Goal: Task Accomplishment & Management: Complete application form

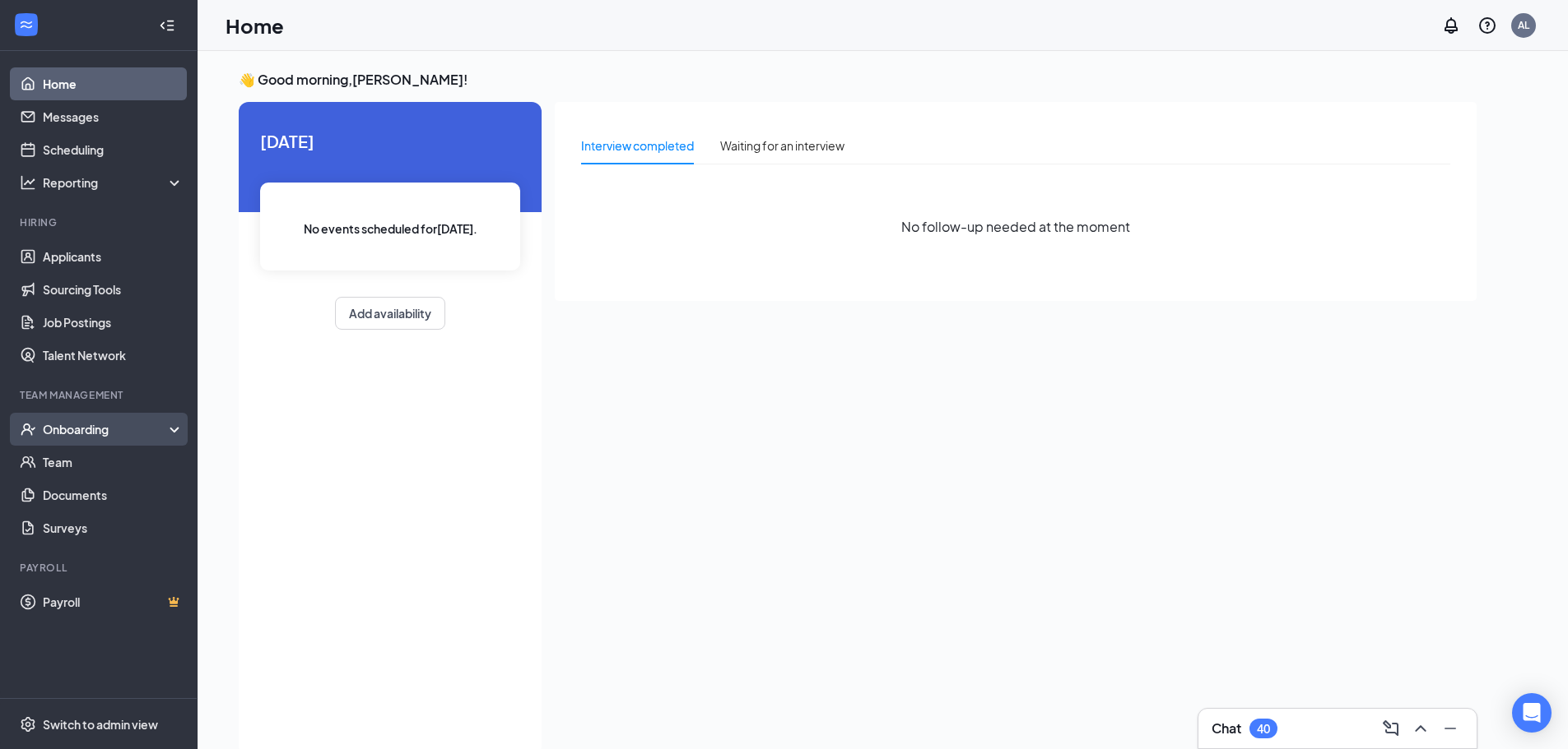
click at [110, 437] on div "Onboarding" at bounding box center [106, 429] width 127 height 17
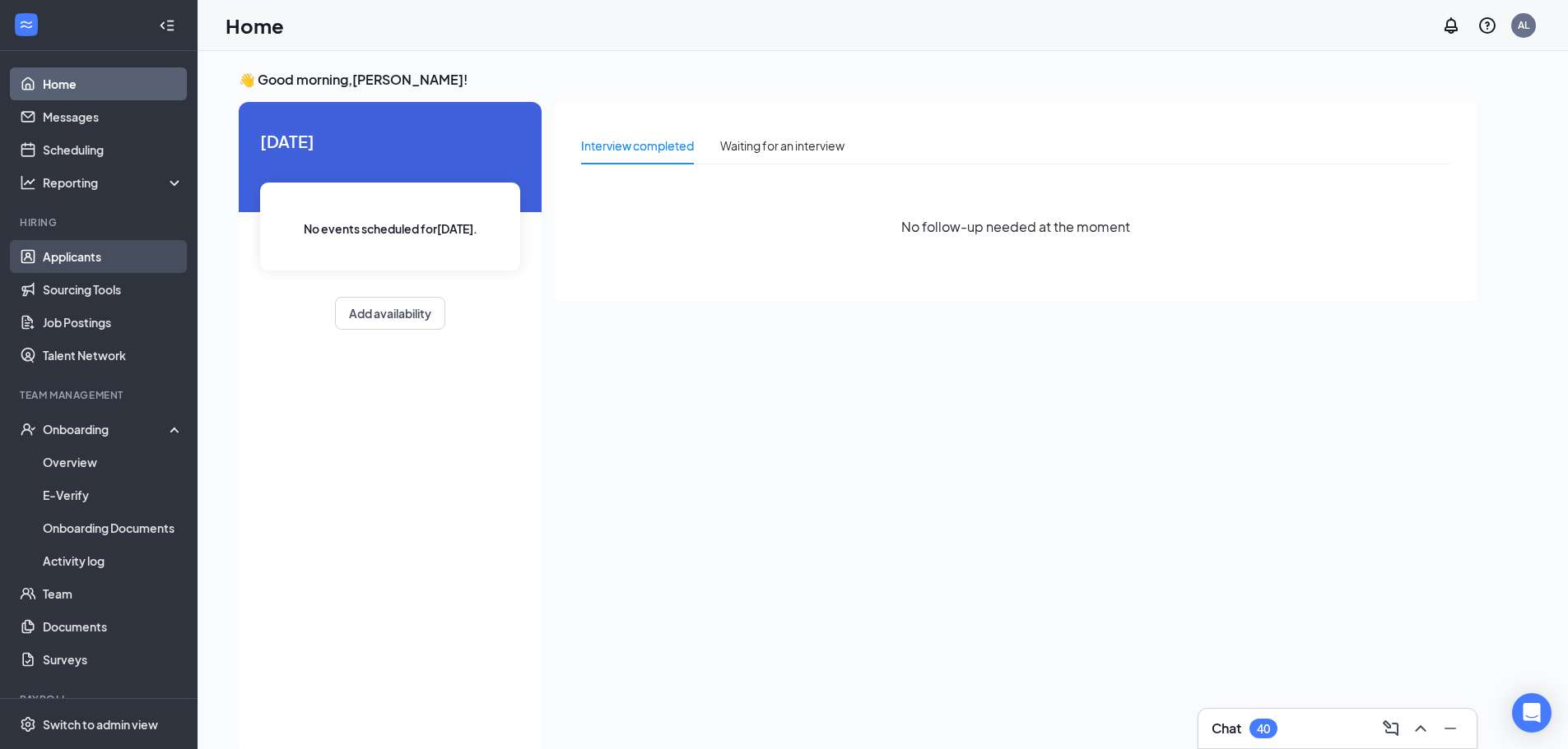
click at [93, 252] on link "Applicants" at bounding box center [113, 256] width 141 height 33
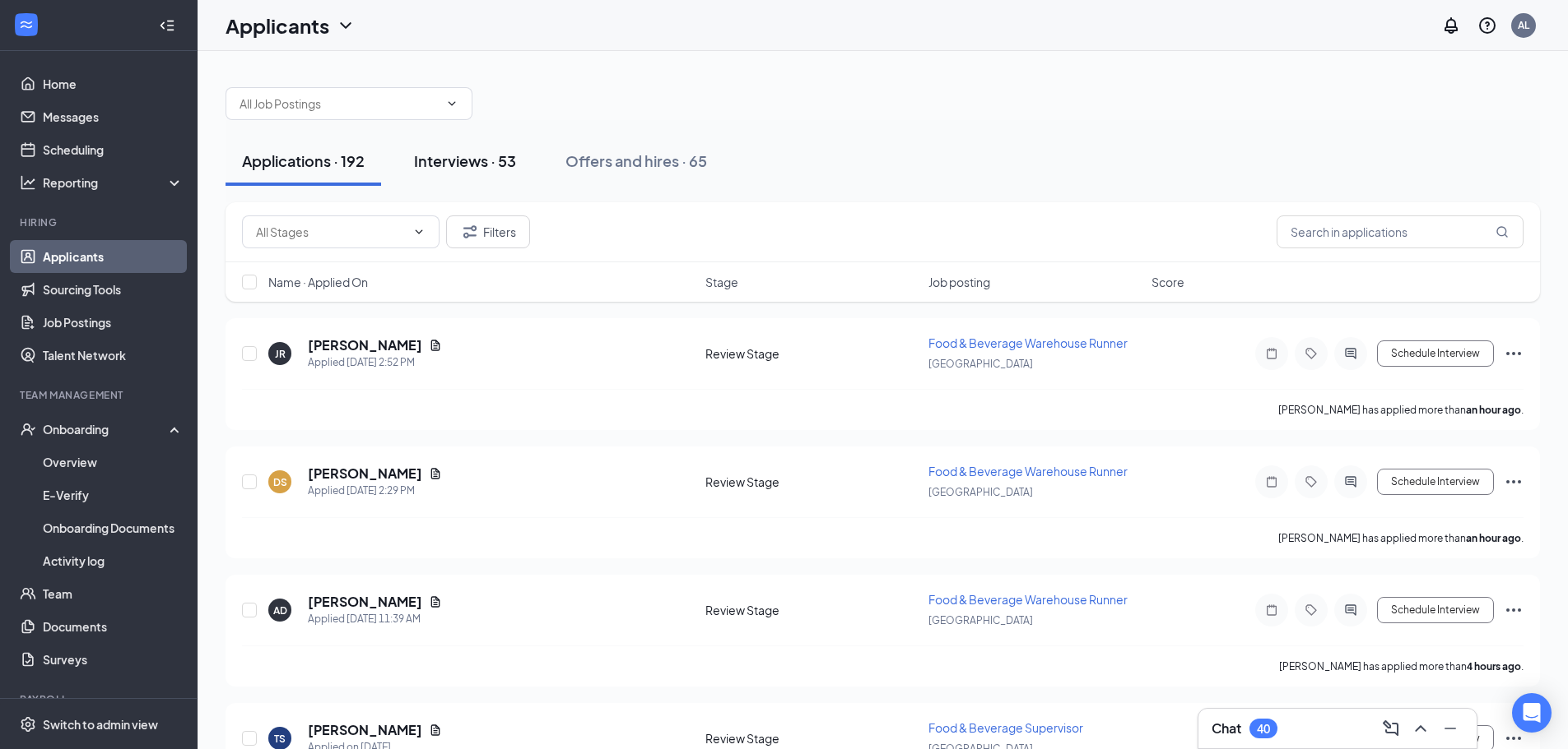
click at [467, 152] on div "Interviews · 53" at bounding box center [464, 161] width 102 height 21
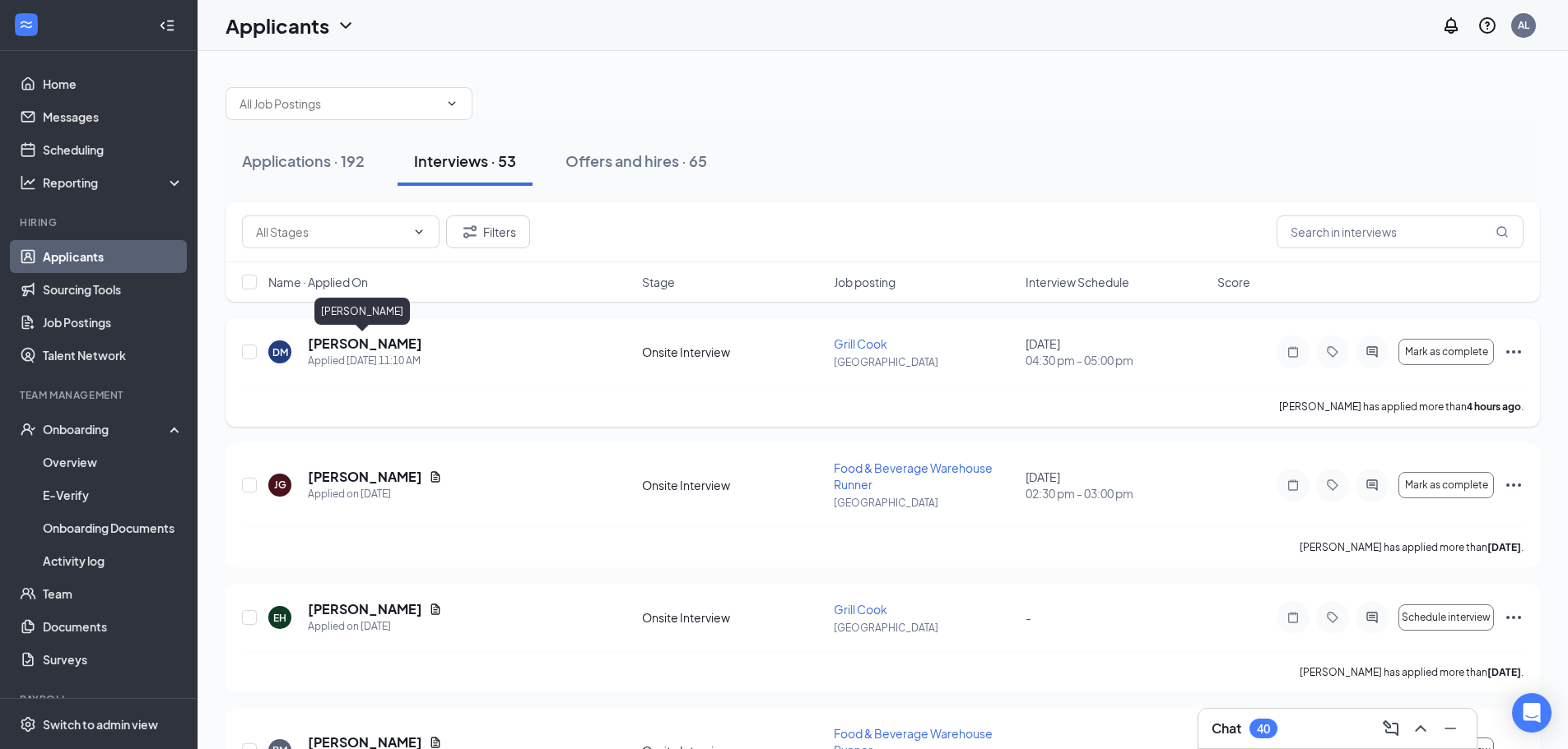
click at [366, 344] on h5 "[PERSON_NAME]" at bounding box center [365, 343] width 114 height 18
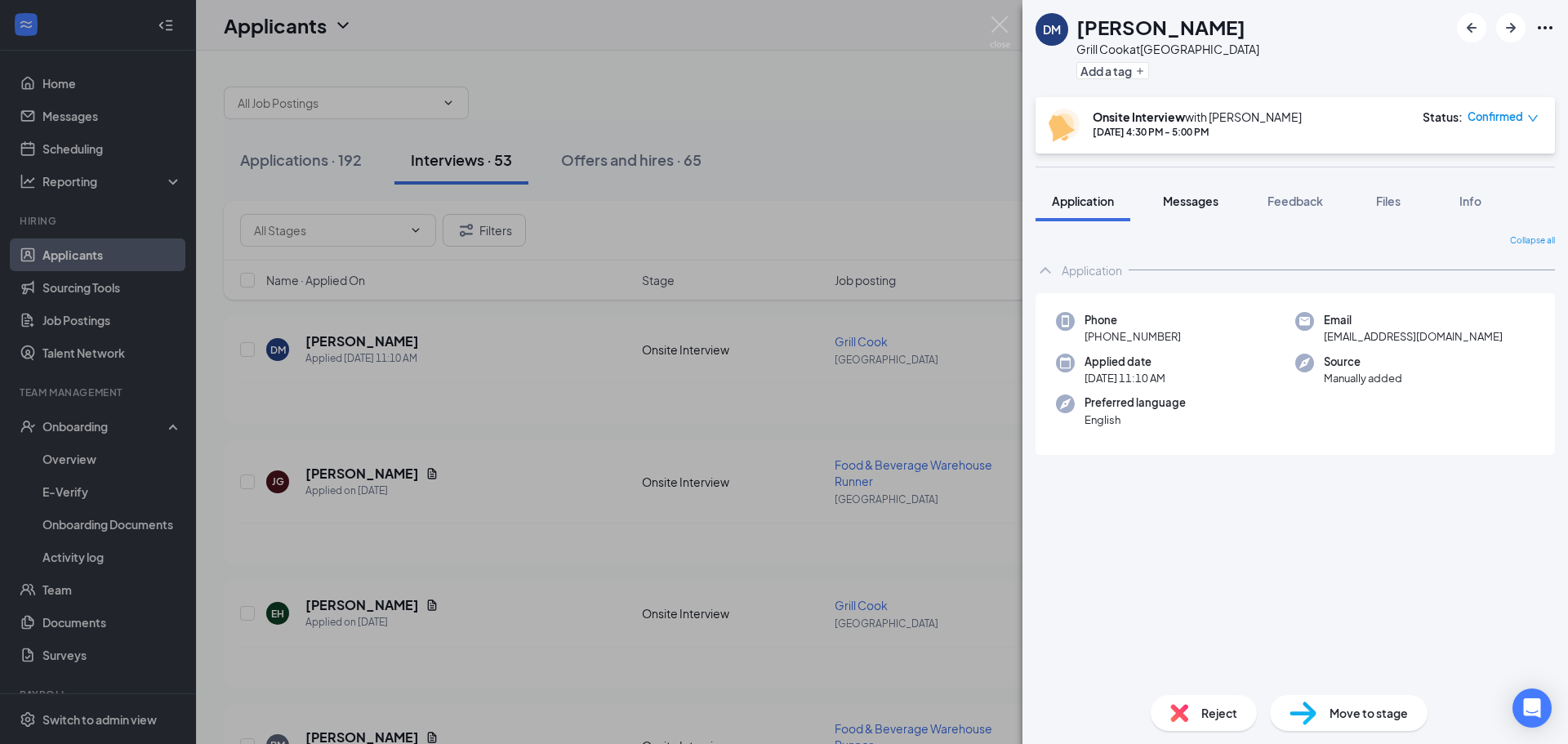
click at [1203, 191] on button "Messages" at bounding box center [1190, 201] width 88 height 41
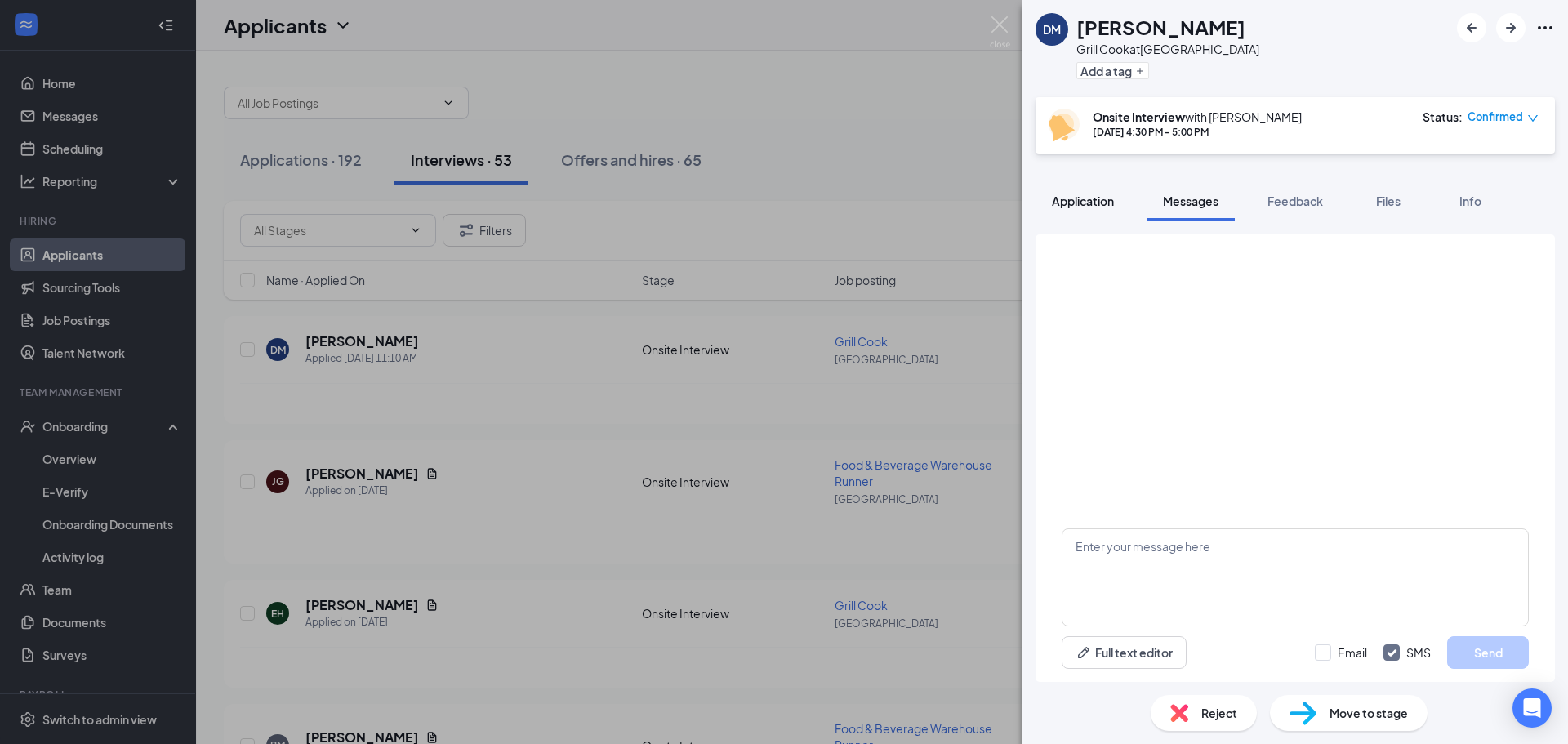
click at [1117, 201] on button "Application" at bounding box center [1083, 201] width 95 height 41
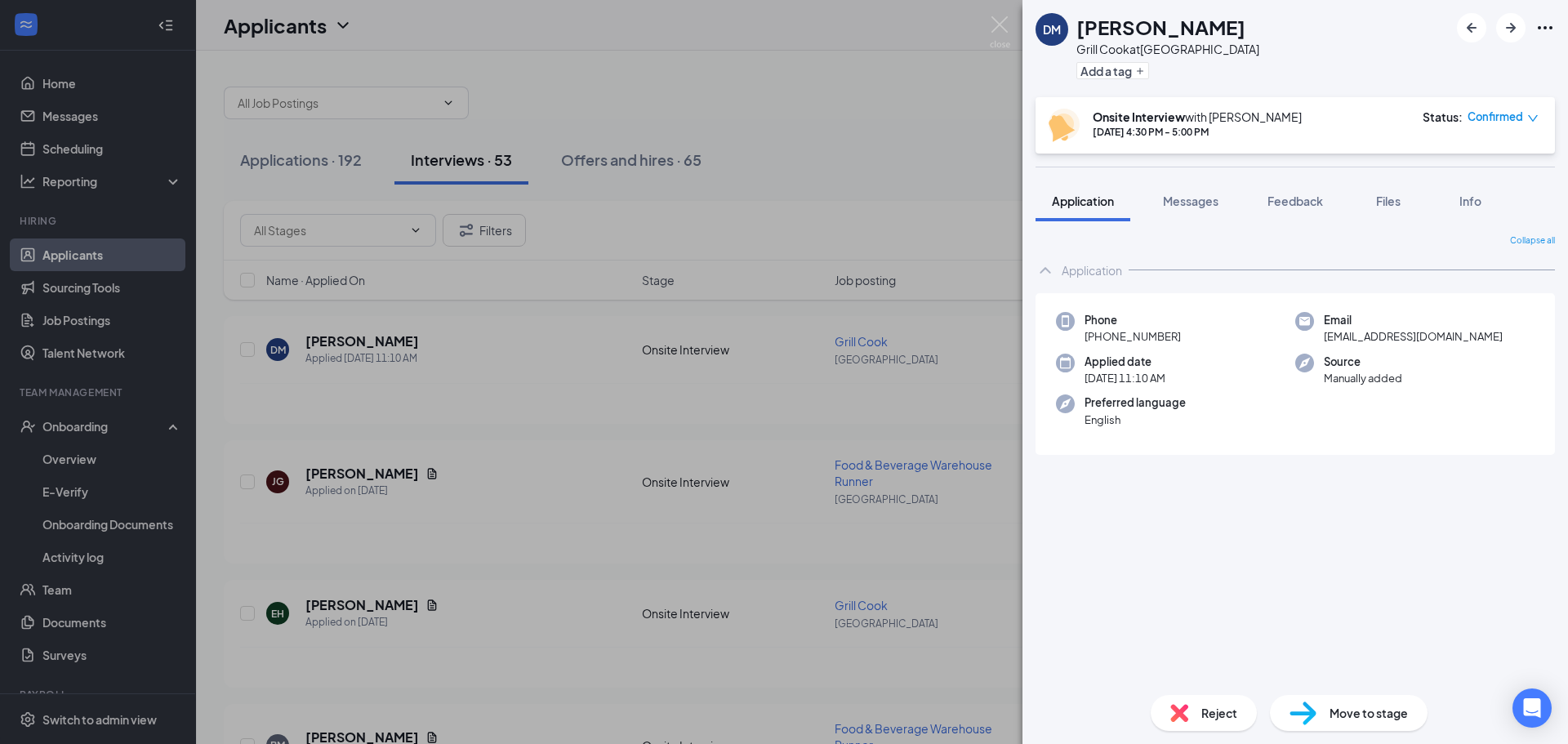
click at [1339, 716] on span "Move to stage" at bounding box center [1369, 712] width 78 height 18
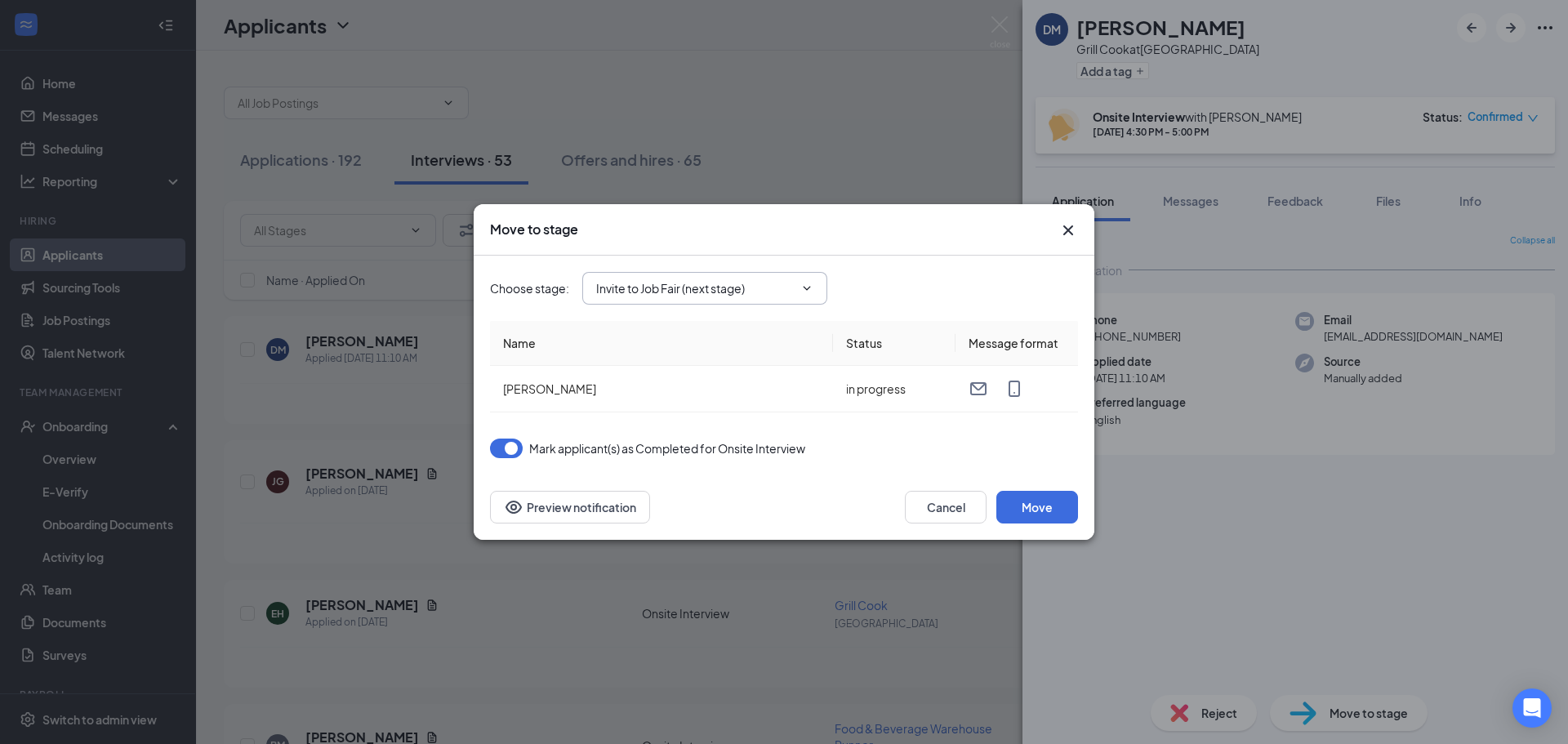
click at [716, 291] on input "Invite to Job Fair (next stage)" at bounding box center [695, 288] width 197 height 18
click at [688, 465] on div "Hiring Complete" at bounding box center [653, 462] width 88 height 18
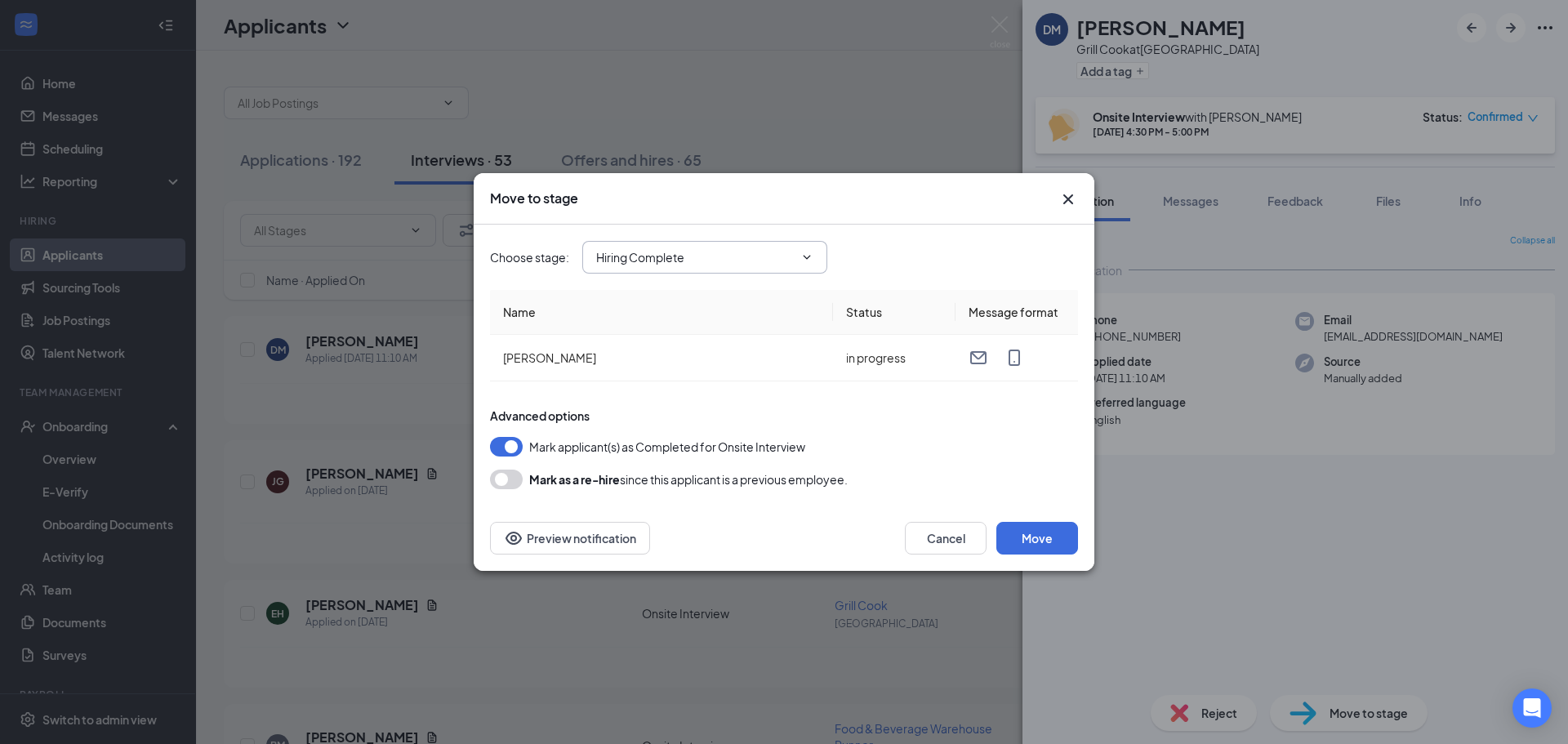
click at [724, 261] on input "Hiring Complete" at bounding box center [695, 257] width 197 height 18
click at [687, 439] on div "Invite to Job Fair (next stage)" at bounding box center [684, 439] width 149 height 18
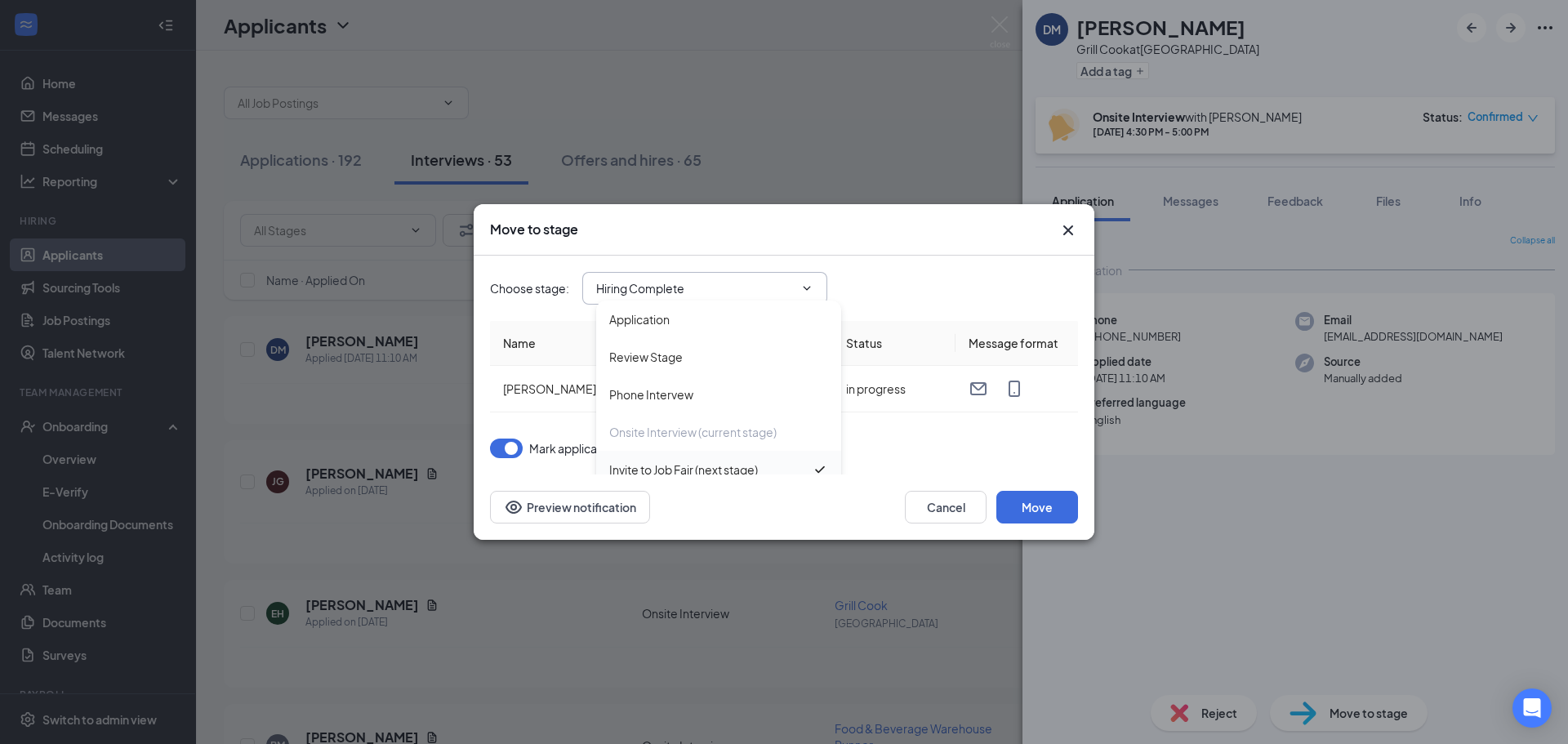
type input "Invite to Job Fair (next stage)"
click at [1050, 512] on button "Move" at bounding box center [1038, 507] width 82 height 33
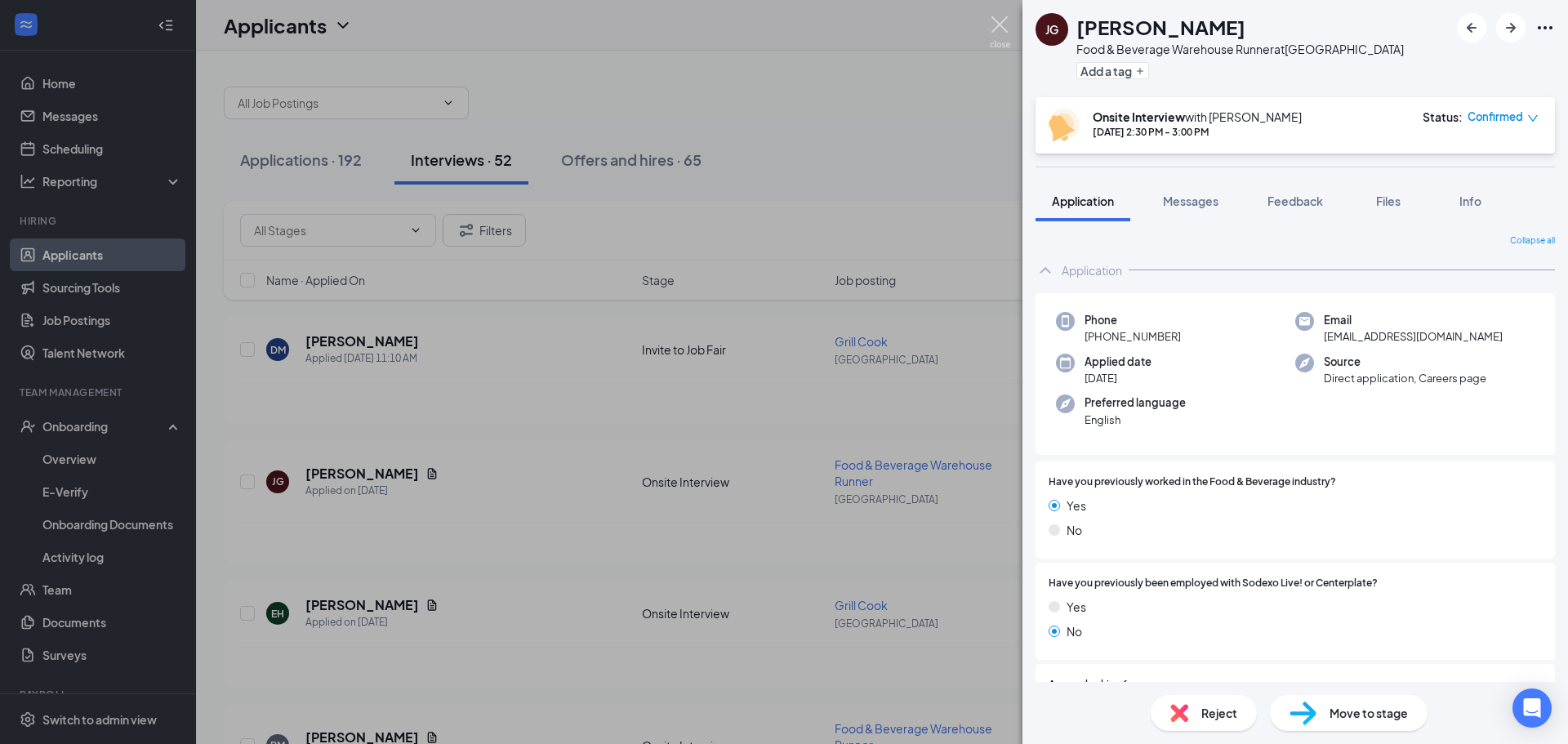
click at [1005, 30] on img at bounding box center [1000, 33] width 20 height 32
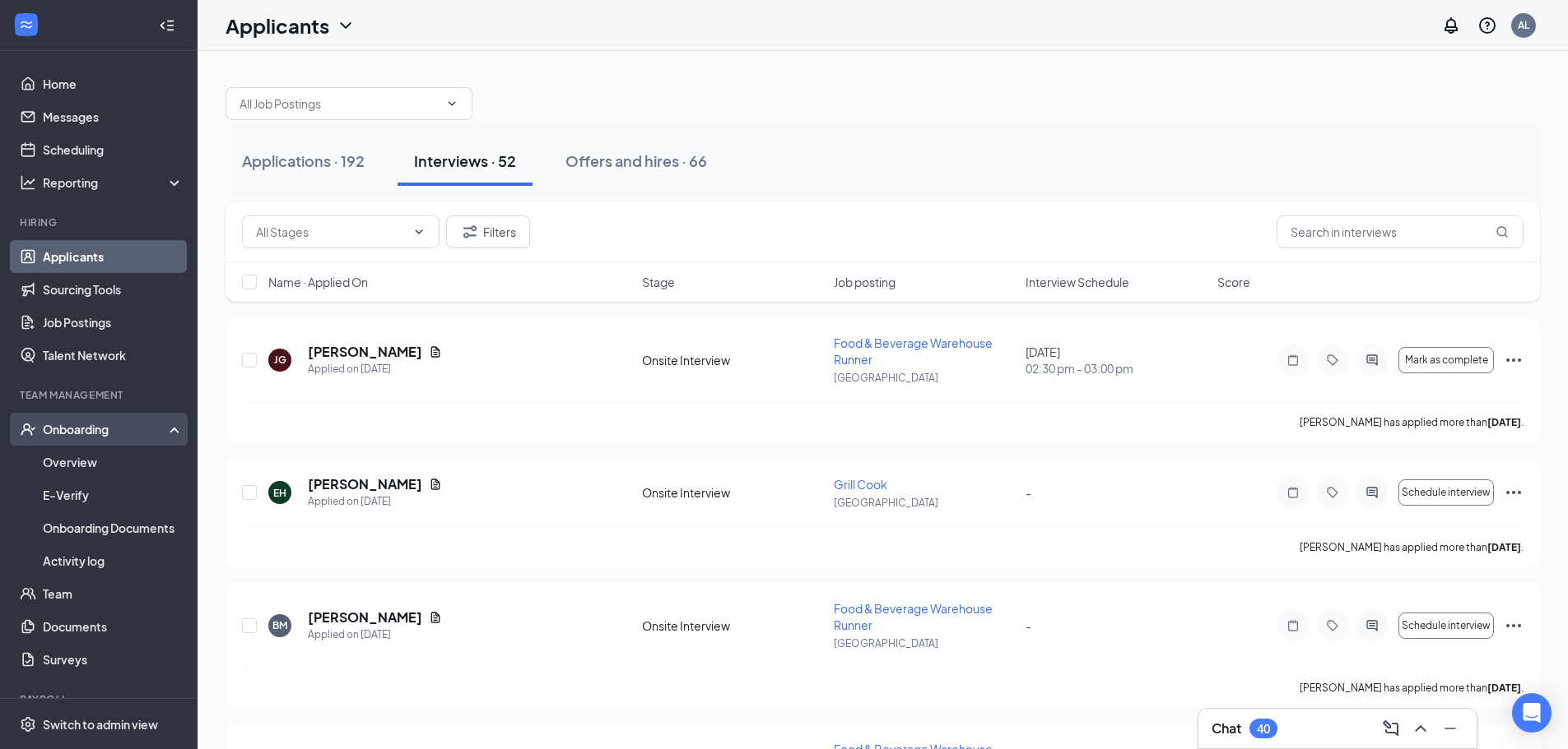
click at [77, 435] on div "Onboarding" at bounding box center [106, 429] width 127 height 17
click at [87, 460] on link "Overview" at bounding box center [113, 462] width 141 height 33
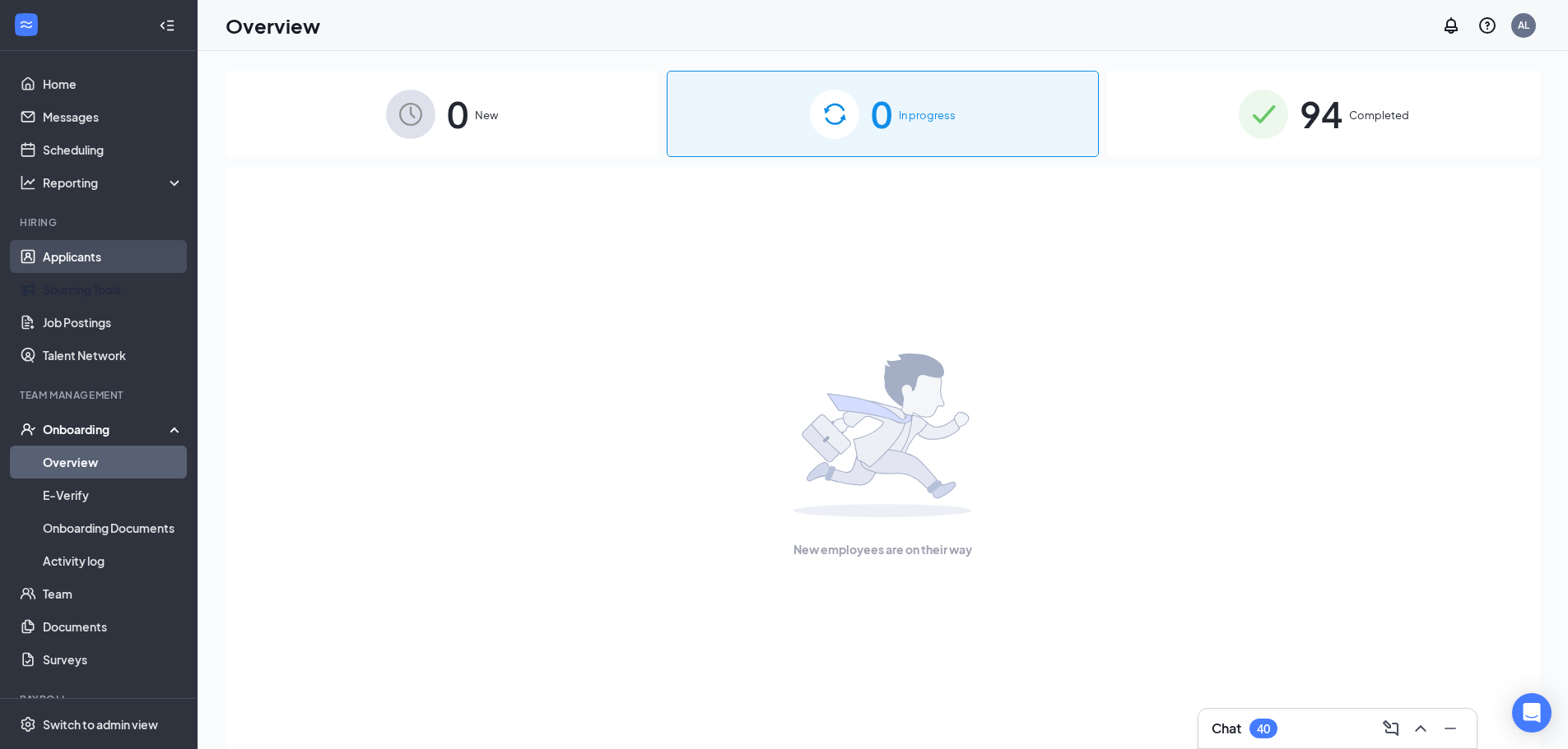
click at [77, 250] on link "Applicants" at bounding box center [113, 256] width 141 height 33
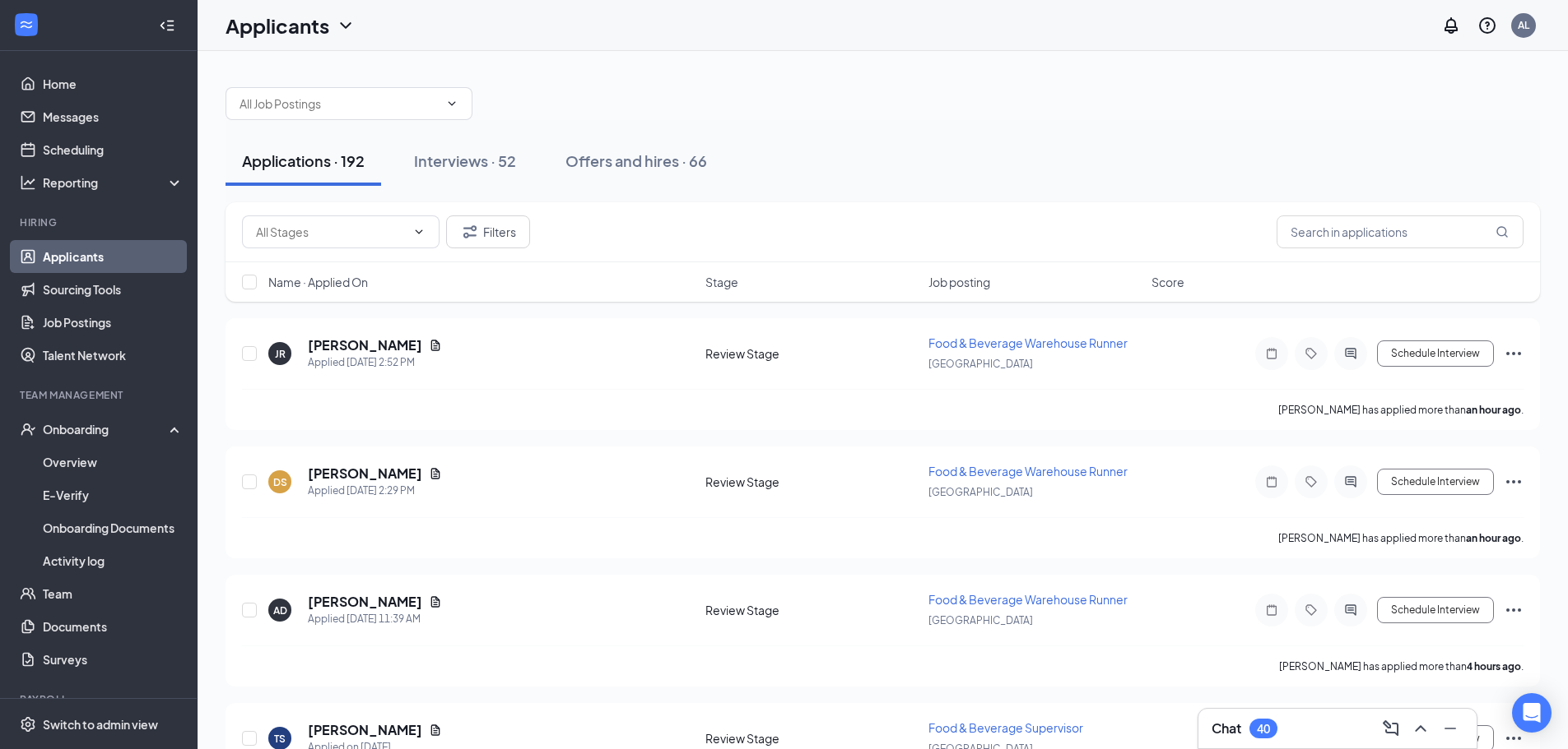
click at [334, 214] on div "Filters" at bounding box center [882, 232] width 1314 height 60
click at [324, 231] on input "text" at bounding box center [331, 232] width 150 height 18
click at [312, 107] on input "text" at bounding box center [339, 103] width 199 height 18
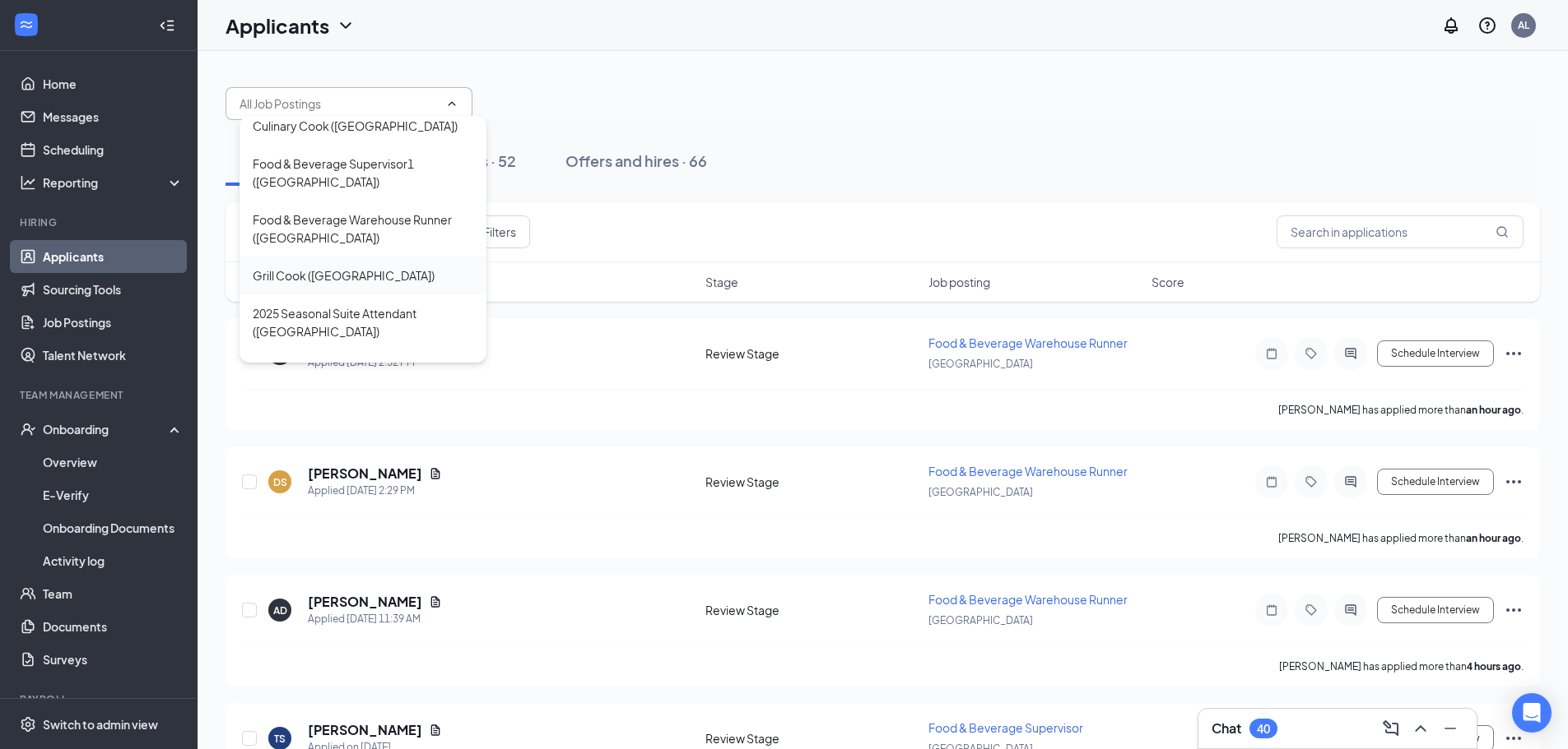
scroll to position [412, 0]
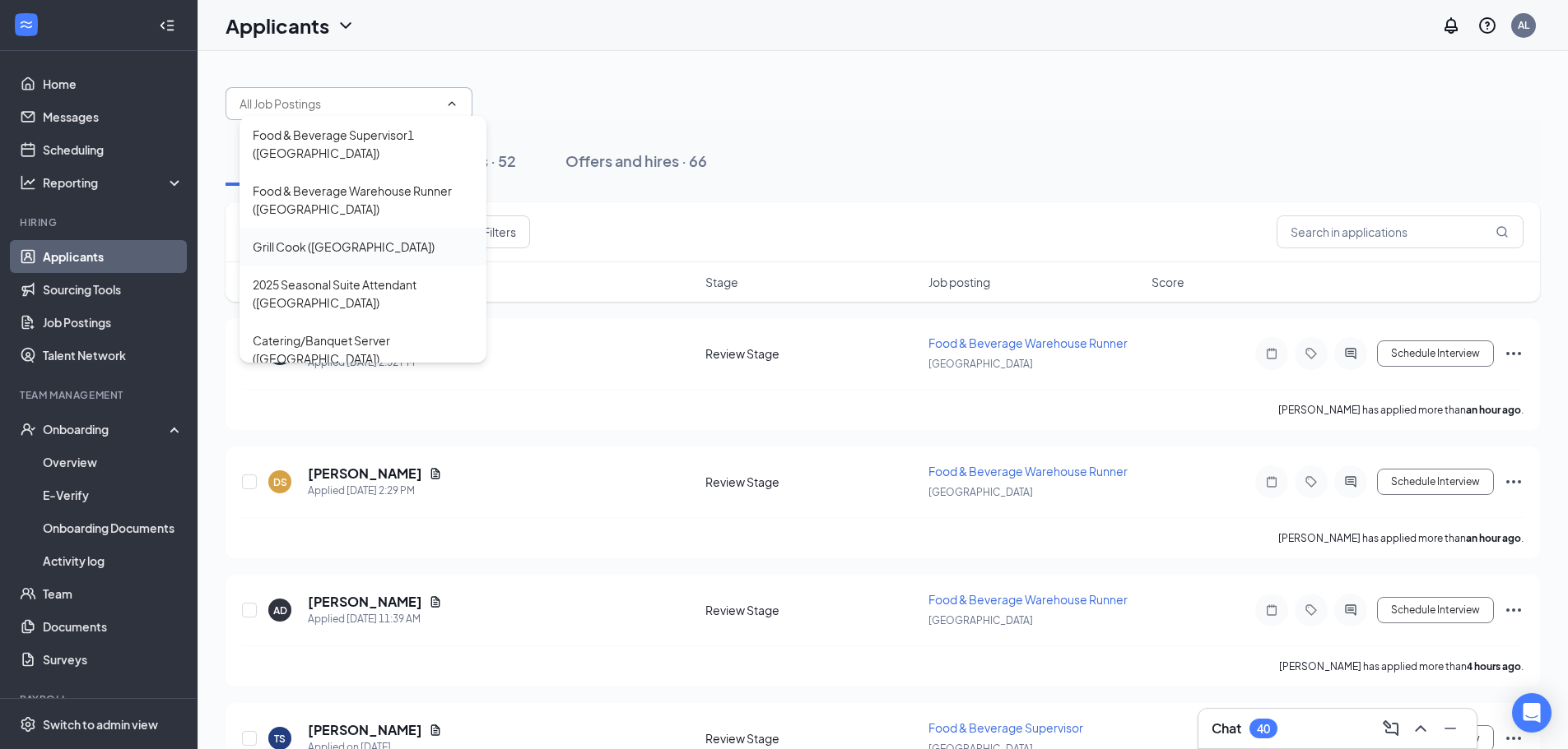
click at [343, 242] on div "Grill Cook ([GEOGRAPHIC_DATA])" at bounding box center [343, 247] width 182 height 18
type input "Grill Cook ([GEOGRAPHIC_DATA])"
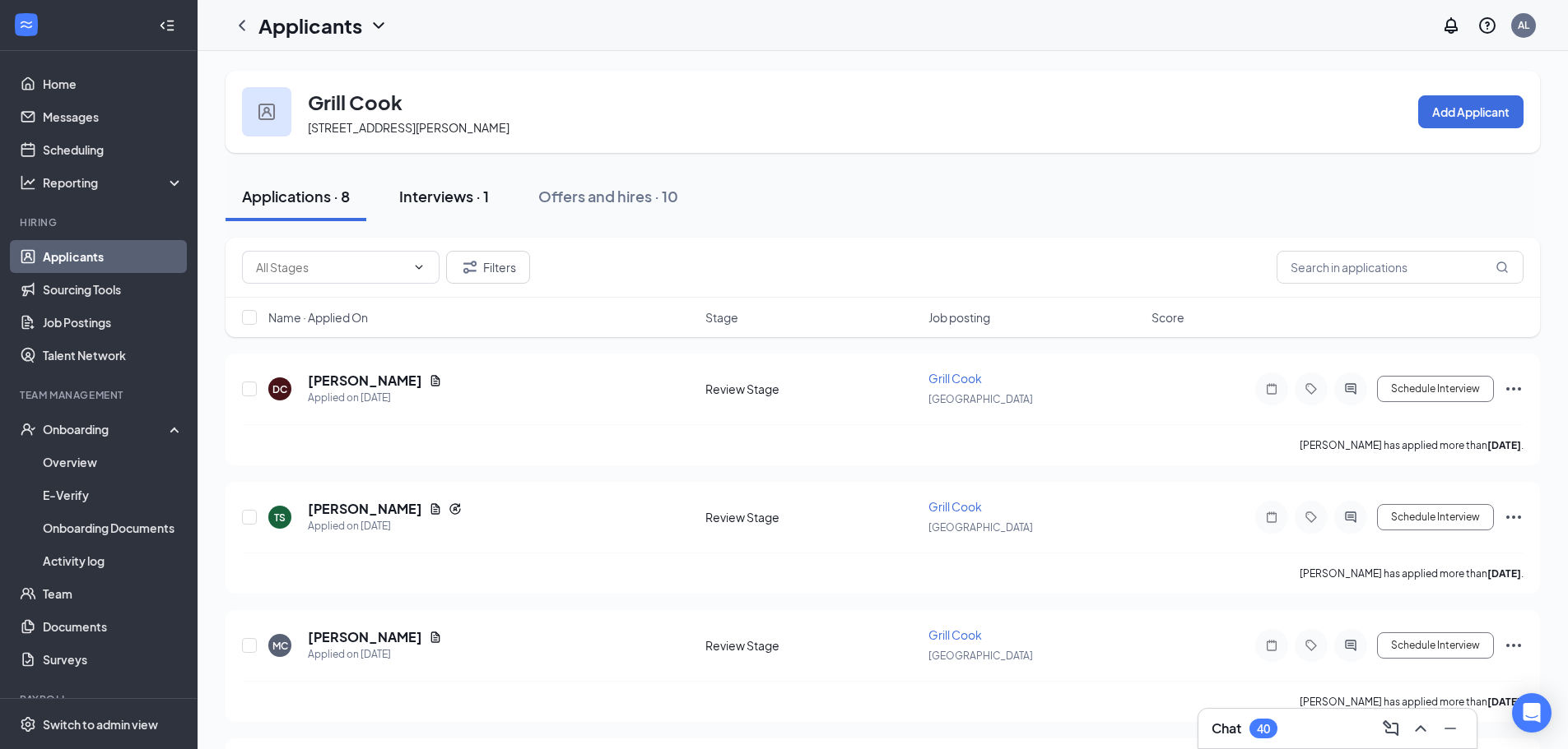
click at [440, 204] on div "Interviews · 1" at bounding box center [445, 196] width 90 height 21
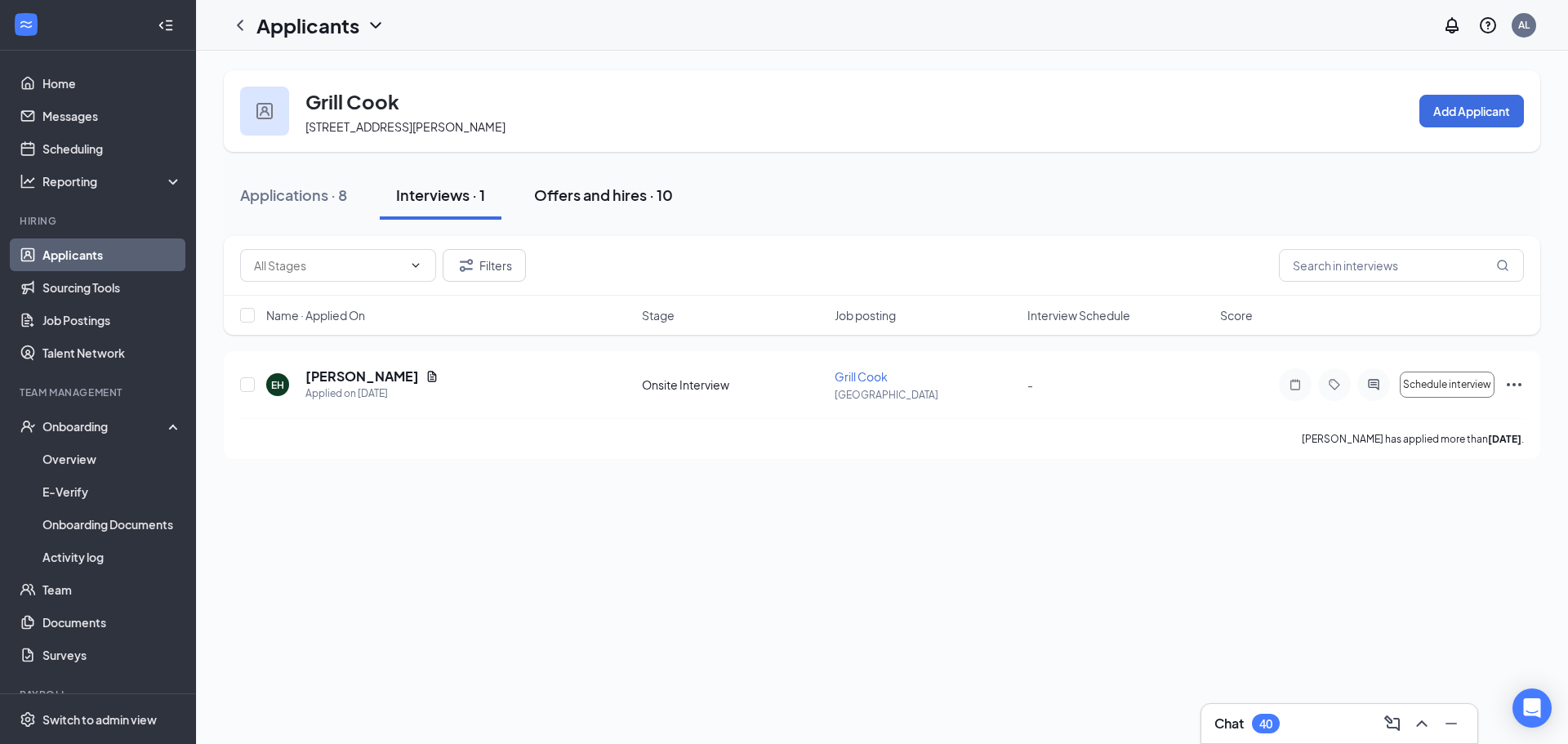
click at [607, 191] on div "Offers and hires · 10" at bounding box center [603, 195] width 139 height 20
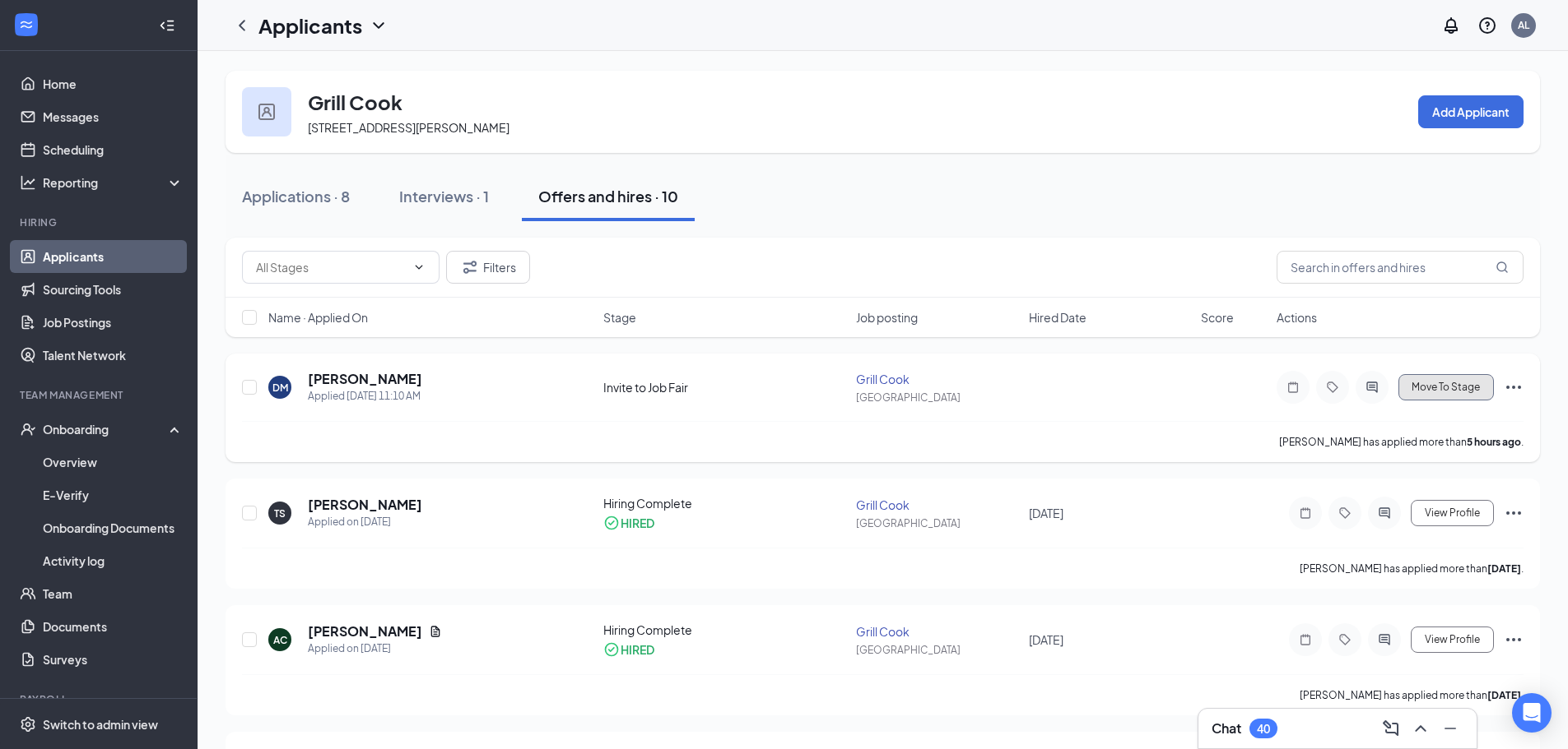
click at [1463, 386] on span "Move To Stage" at bounding box center [1445, 387] width 68 height 11
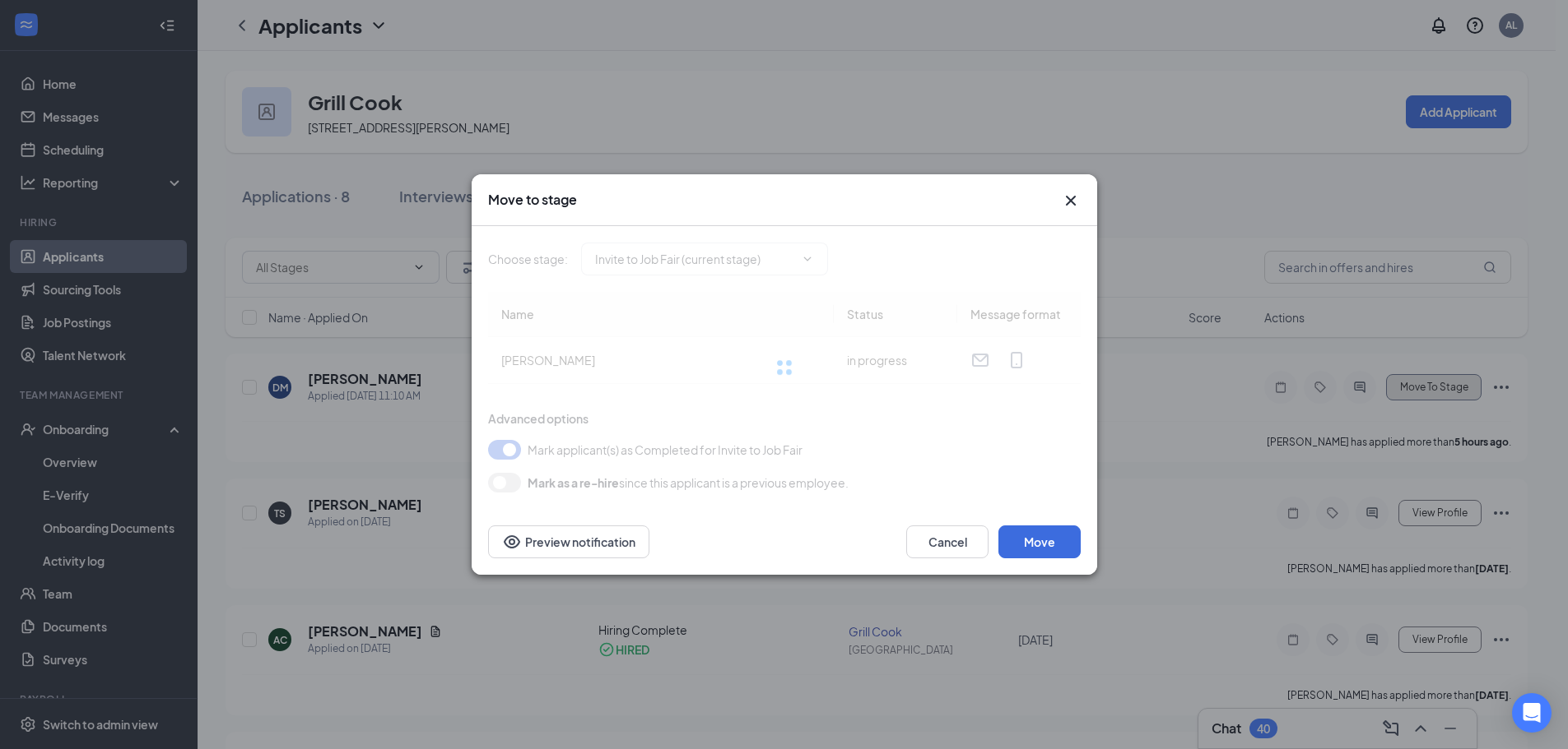
type input "Hiring Complete (final stage)"
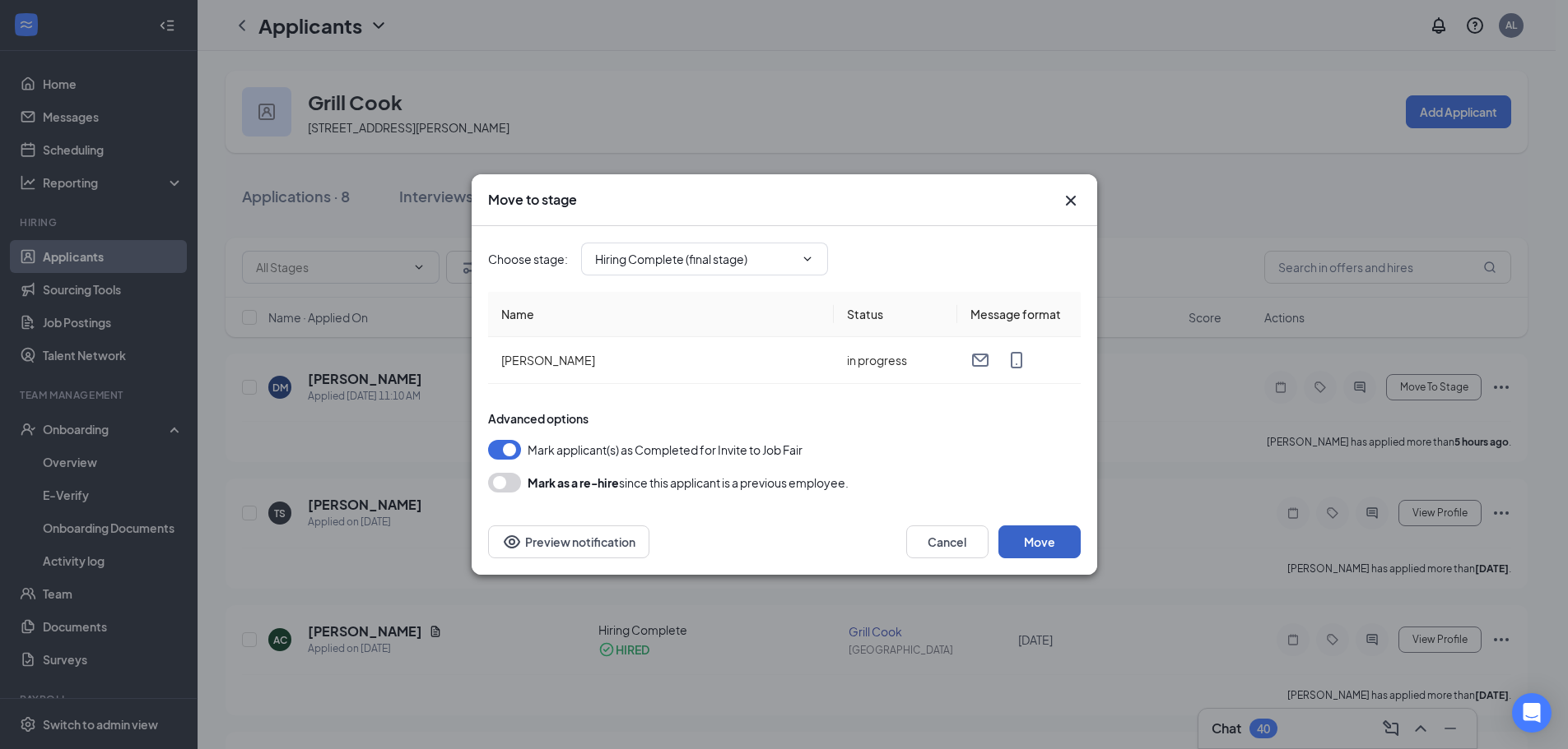
click at [1055, 547] on button "Move" at bounding box center [1039, 542] width 83 height 33
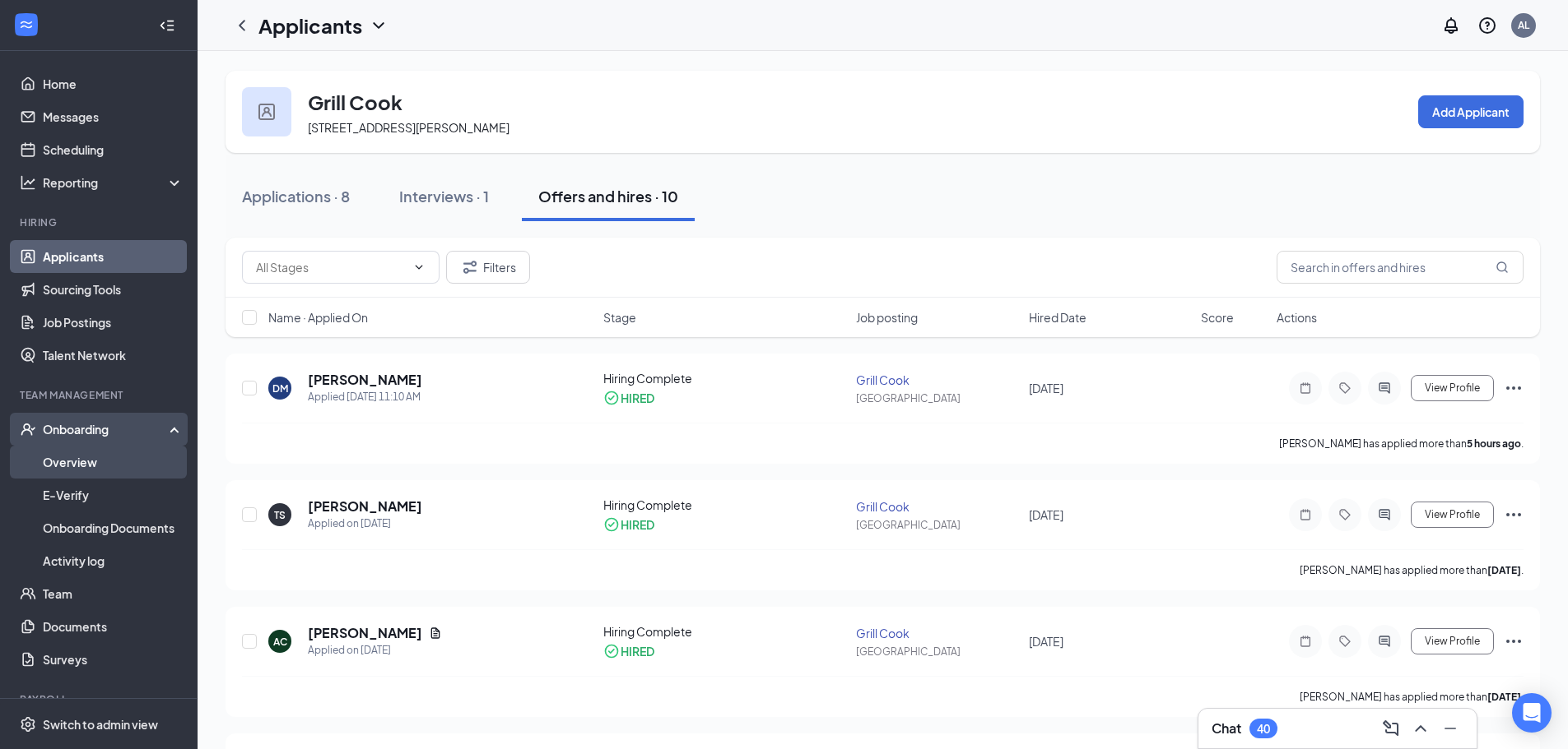
click at [65, 462] on link "Overview" at bounding box center [113, 462] width 141 height 33
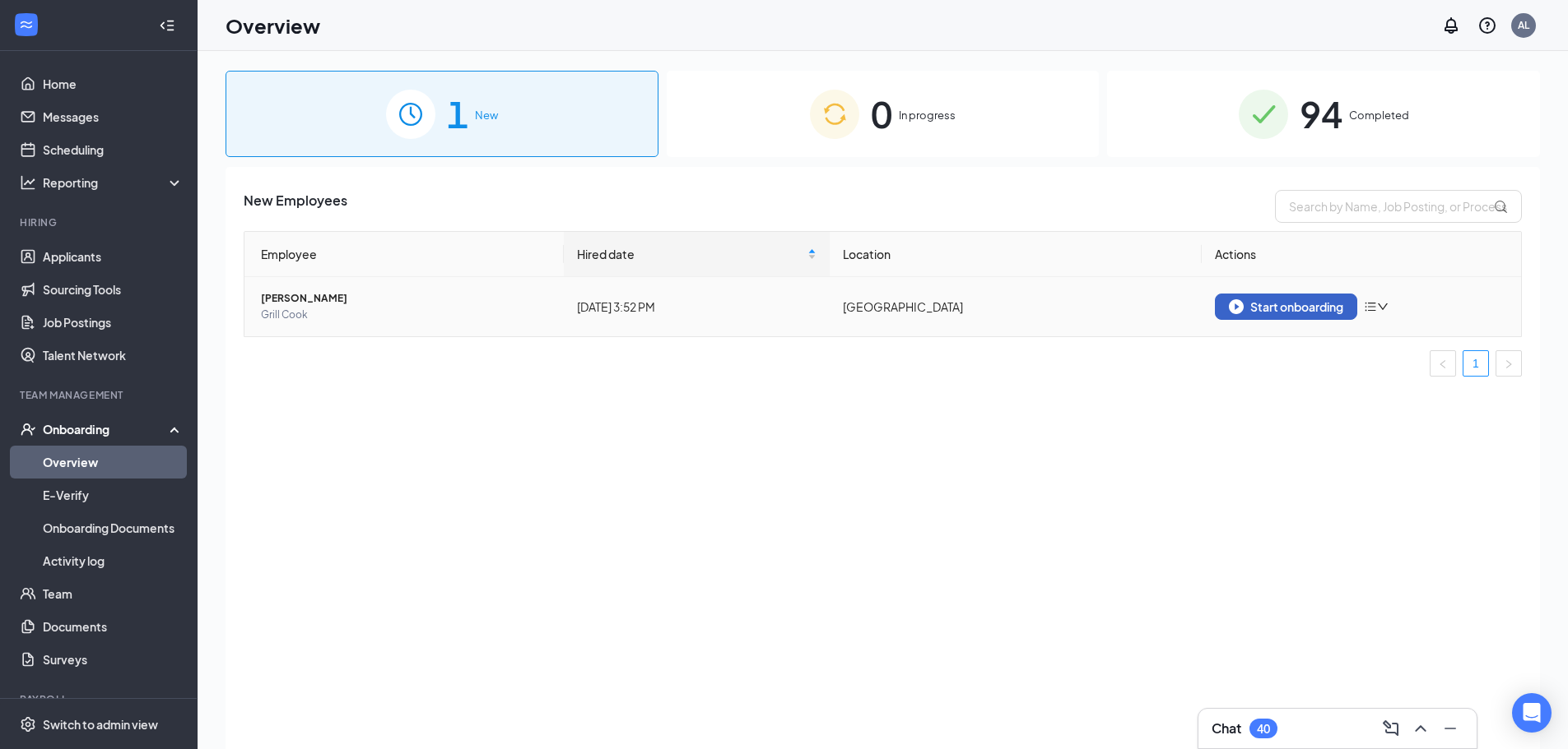
click at [1259, 316] on button "Start onboarding" at bounding box center [1286, 307] width 143 height 26
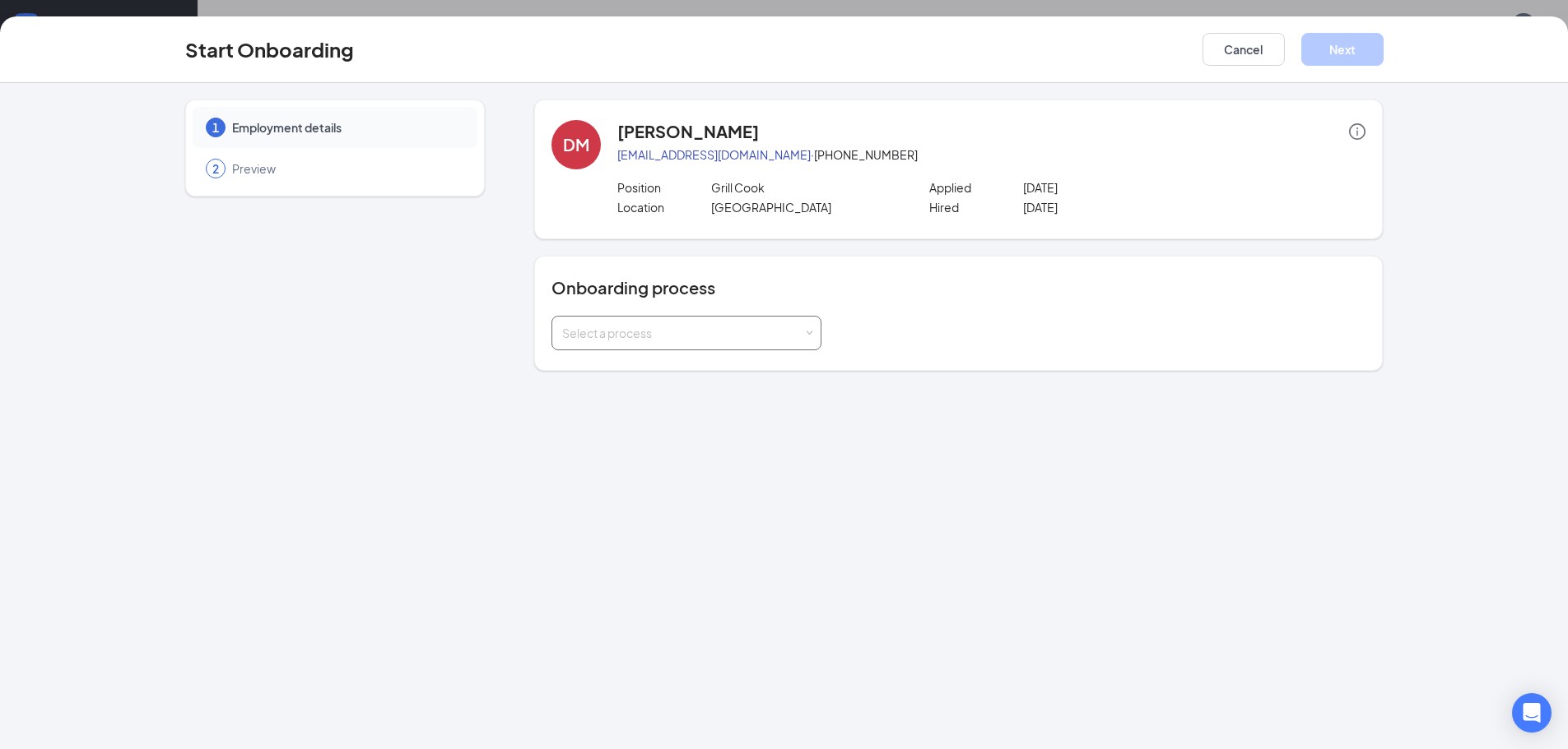
click at [694, 325] on div "Select a process" at bounding box center [682, 334] width 241 height 17
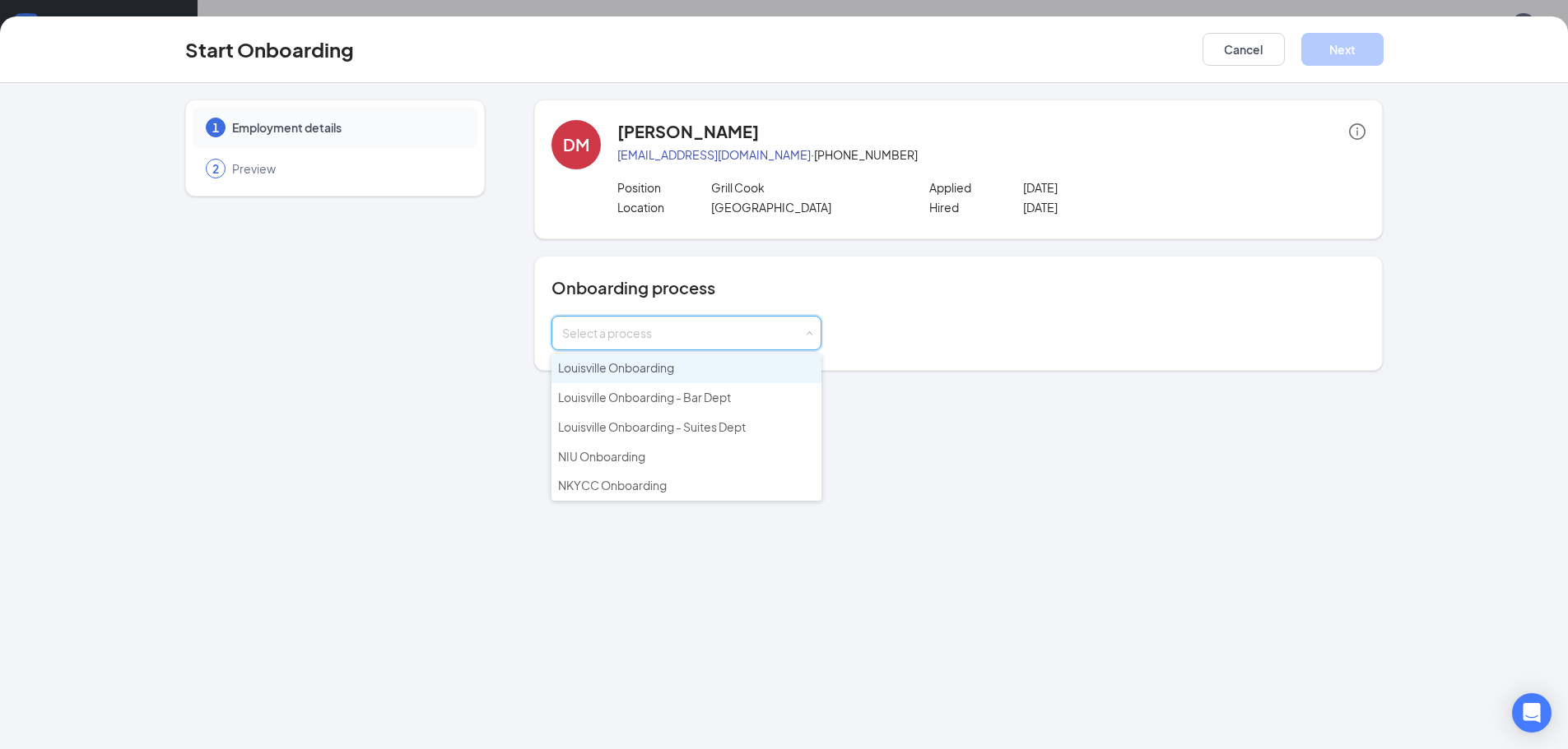
click at [671, 378] on li "Louisville Onboarding" at bounding box center [686, 368] width 270 height 30
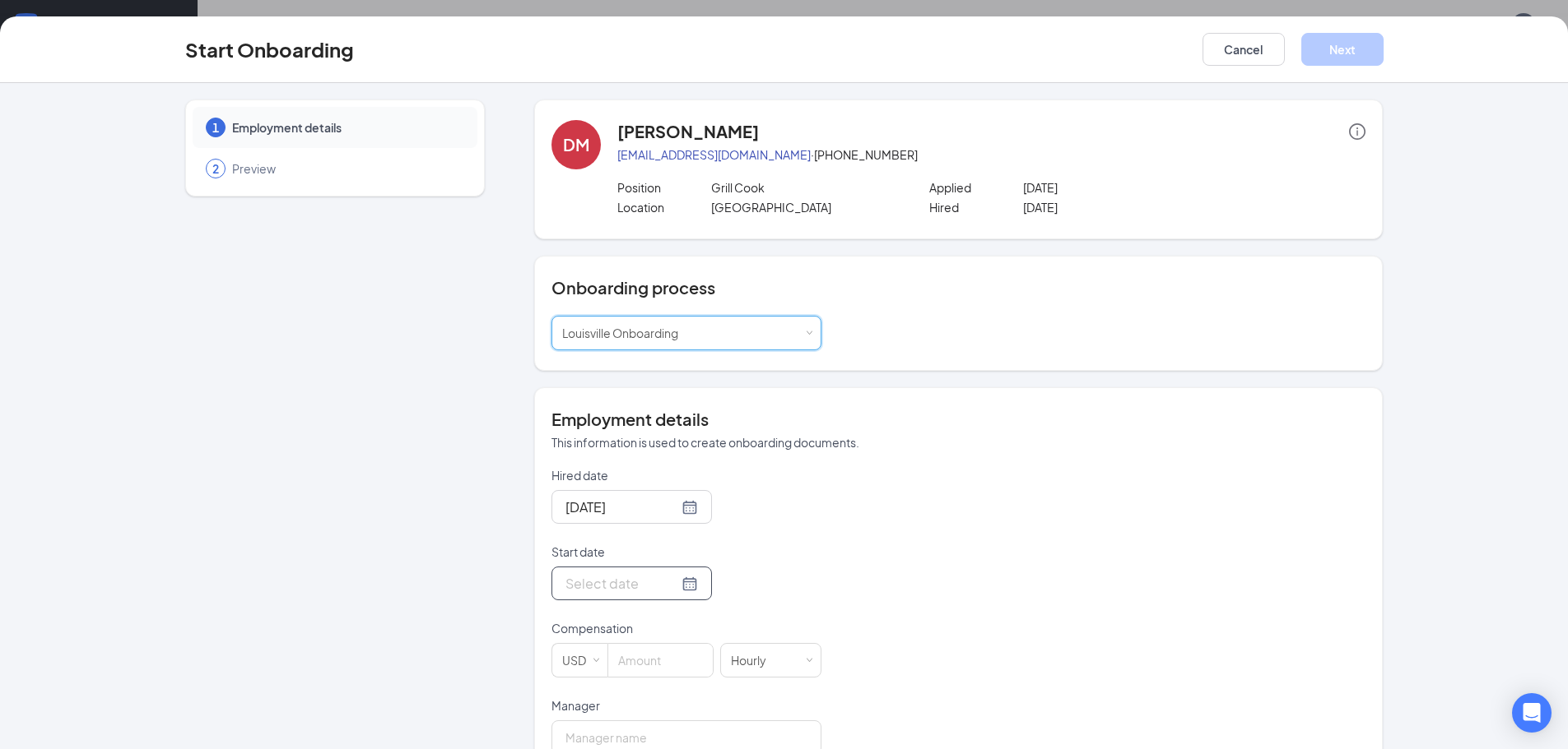
click at [636, 588] on input "Start date" at bounding box center [622, 584] width 113 height 21
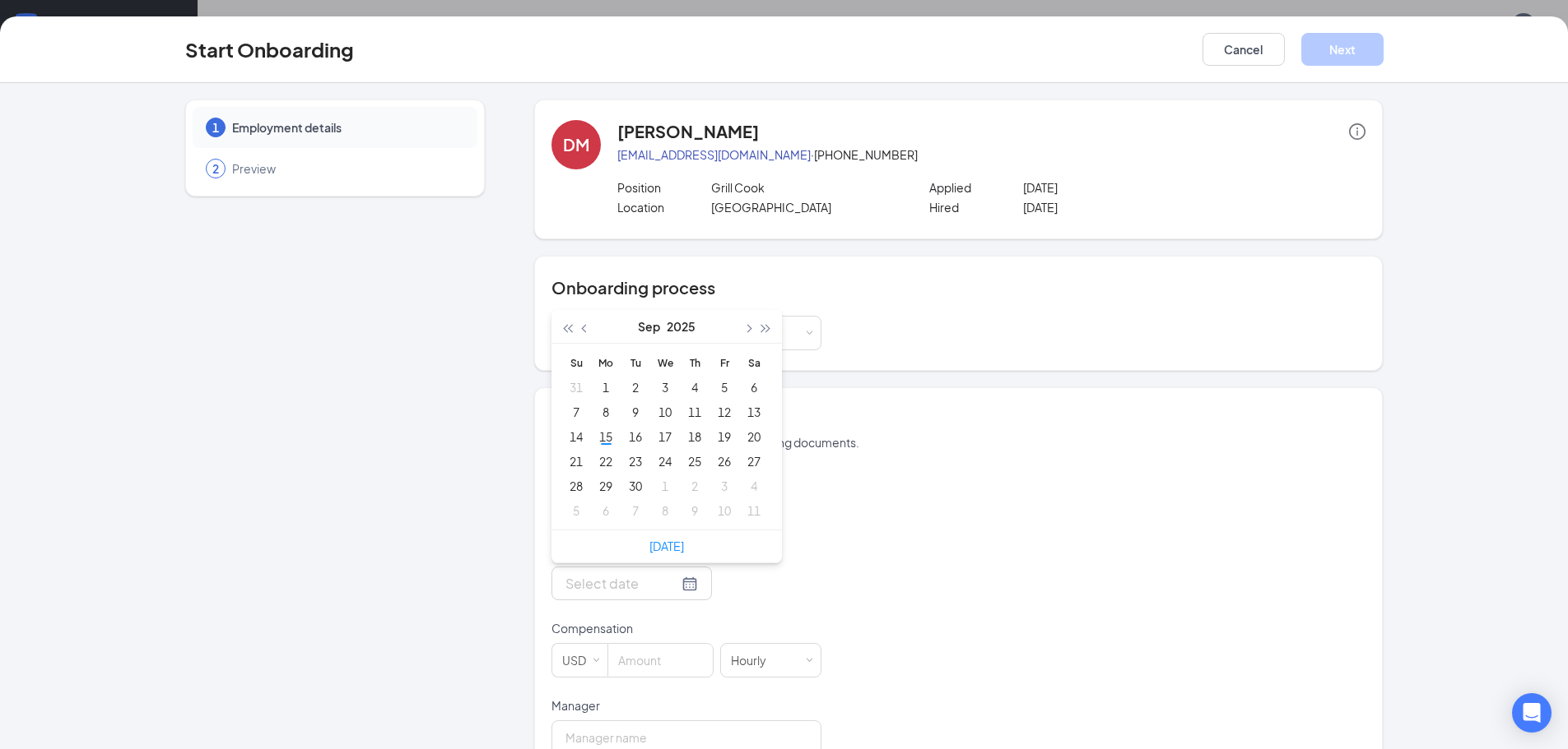
click at [743, 584] on div at bounding box center [686, 584] width 270 height 34
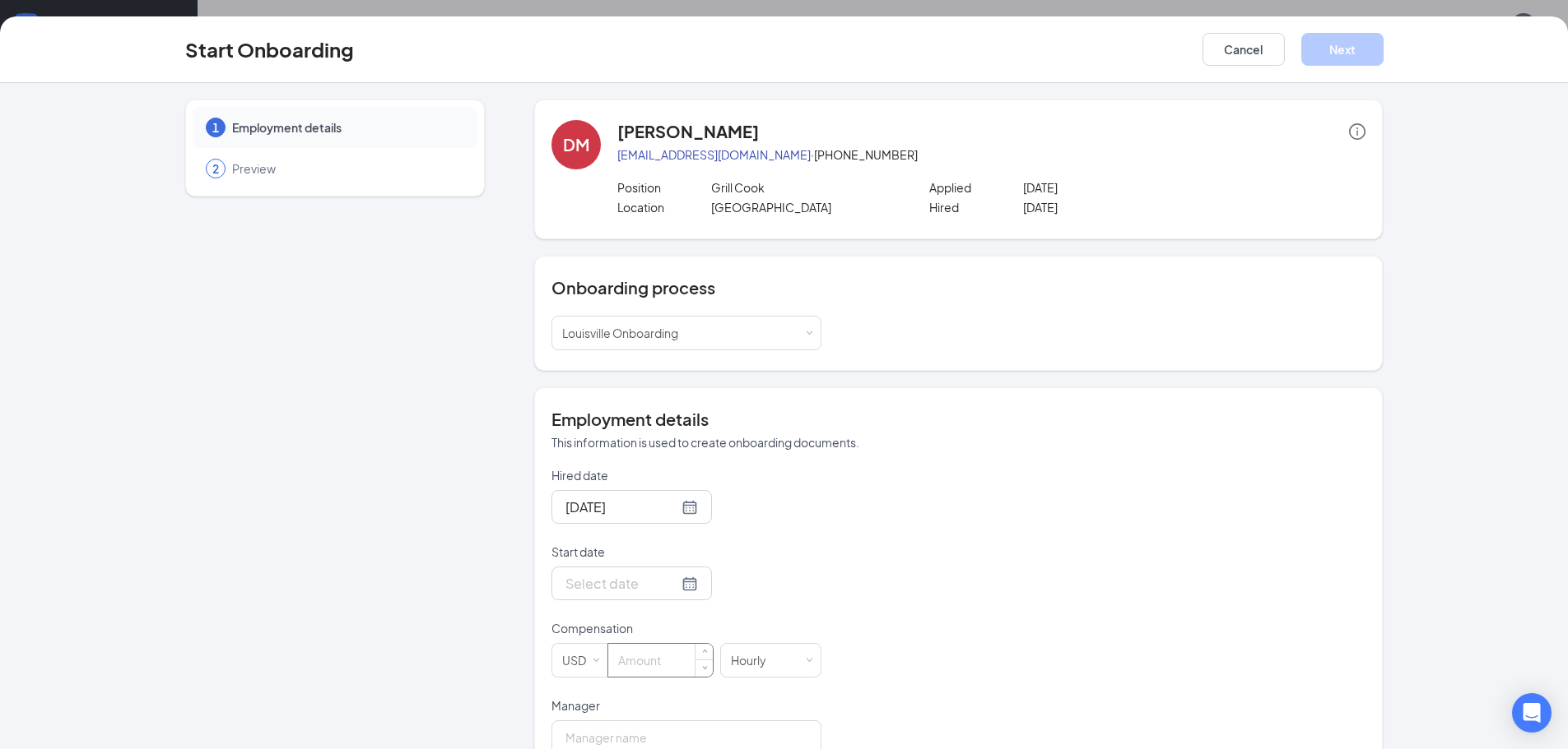
click at [661, 664] on input at bounding box center [659, 660] width 104 height 33
type input "18"
click at [801, 573] on div at bounding box center [686, 584] width 270 height 34
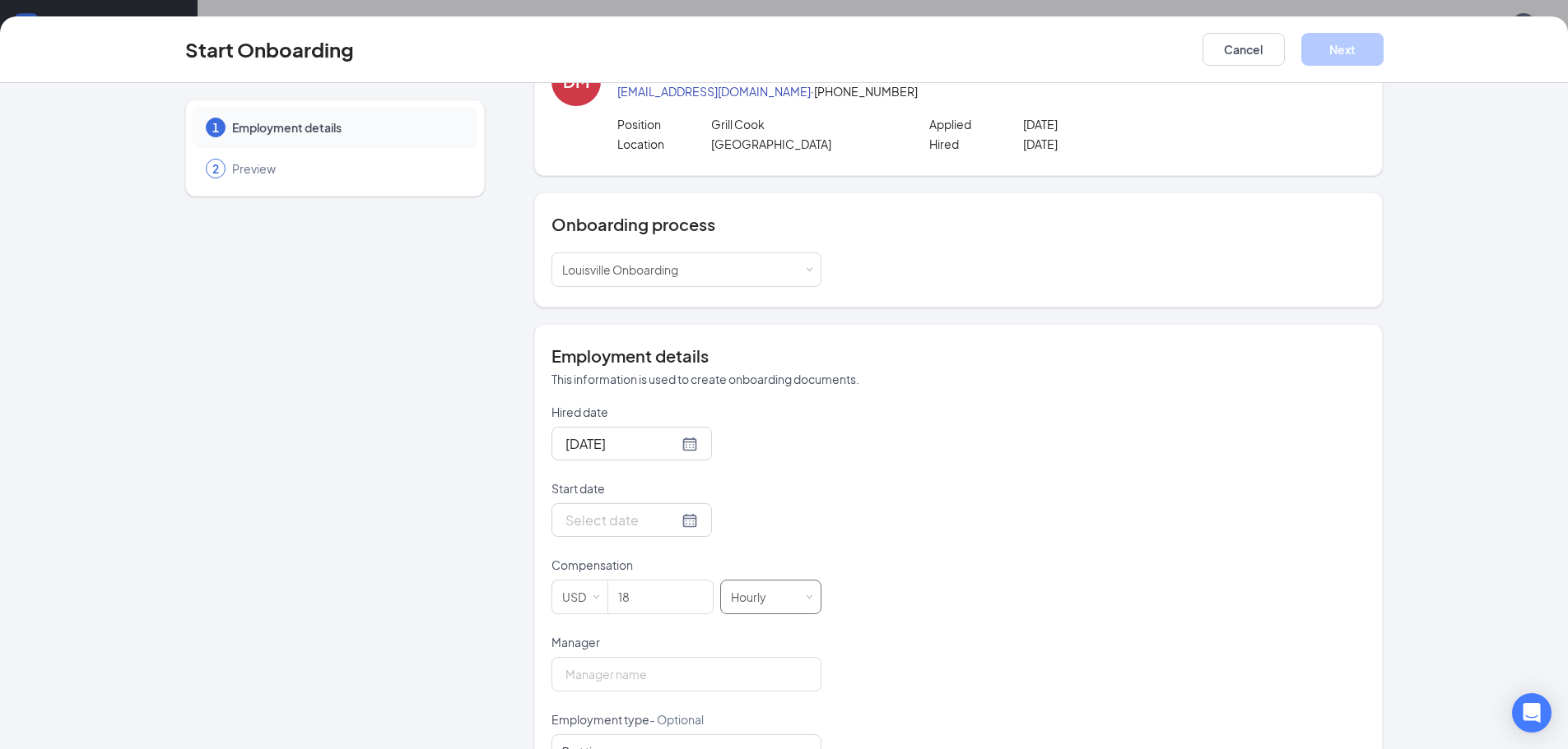
scroll to position [120, 0]
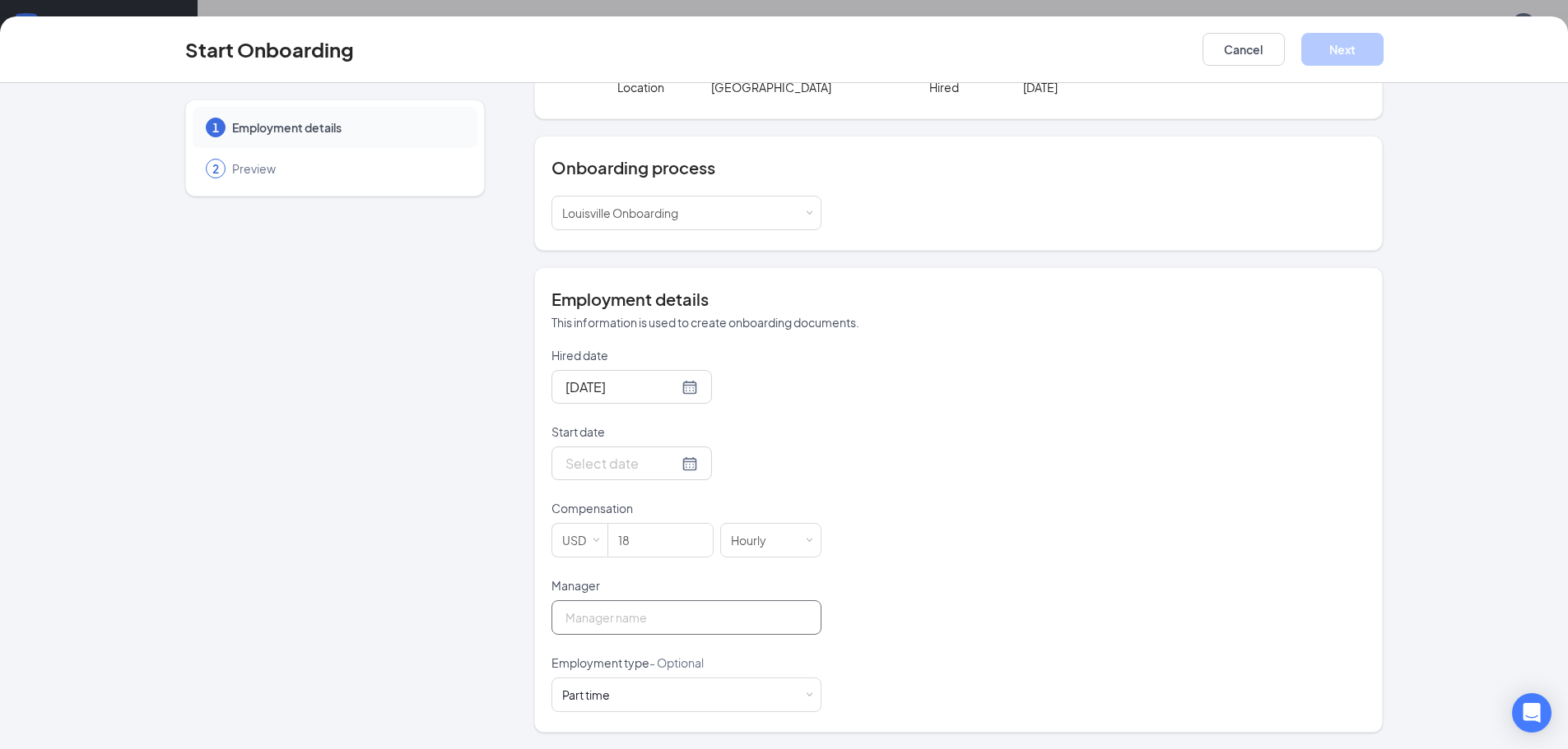
click at [614, 619] on input "Manager" at bounding box center [686, 618] width 270 height 35
type input "[PERSON_NAME]"
click at [918, 619] on div "Hired date [DATE] Start date [DATE] Su Mo Tu We Th Fr Sa 31 1 2 3 4 5 6 7 8 9 1…" at bounding box center [958, 530] width 814 height 366
click at [730, 697] on div "Part time Works less than 30 hours per week and is reasonably expected to work" at bounding box center [686, 695] width 249 height 33
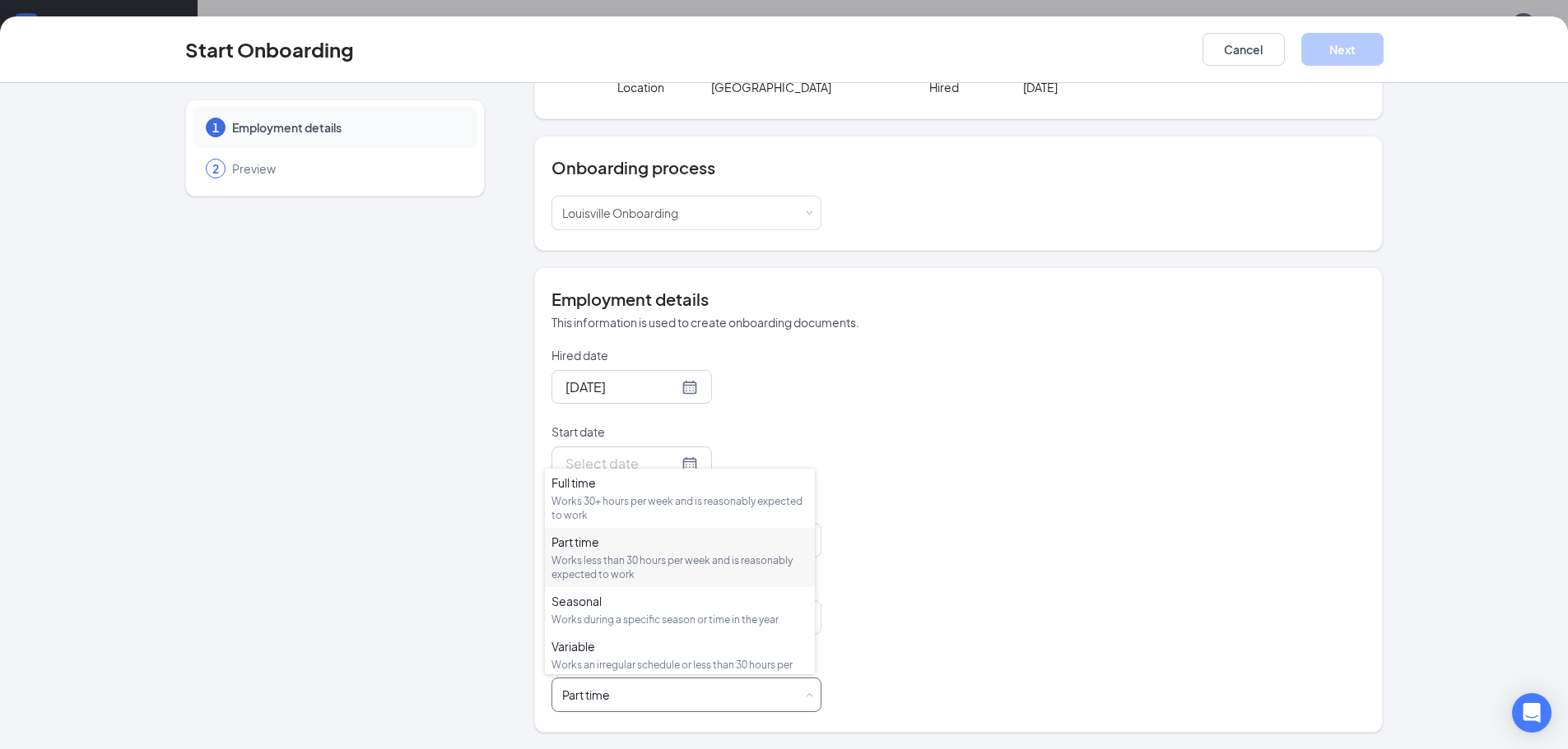
click at [711, 563] on div "Works less than 30 hours per week and is reasonably expected to work" at bounding box center [680, 568] width 257 height 28
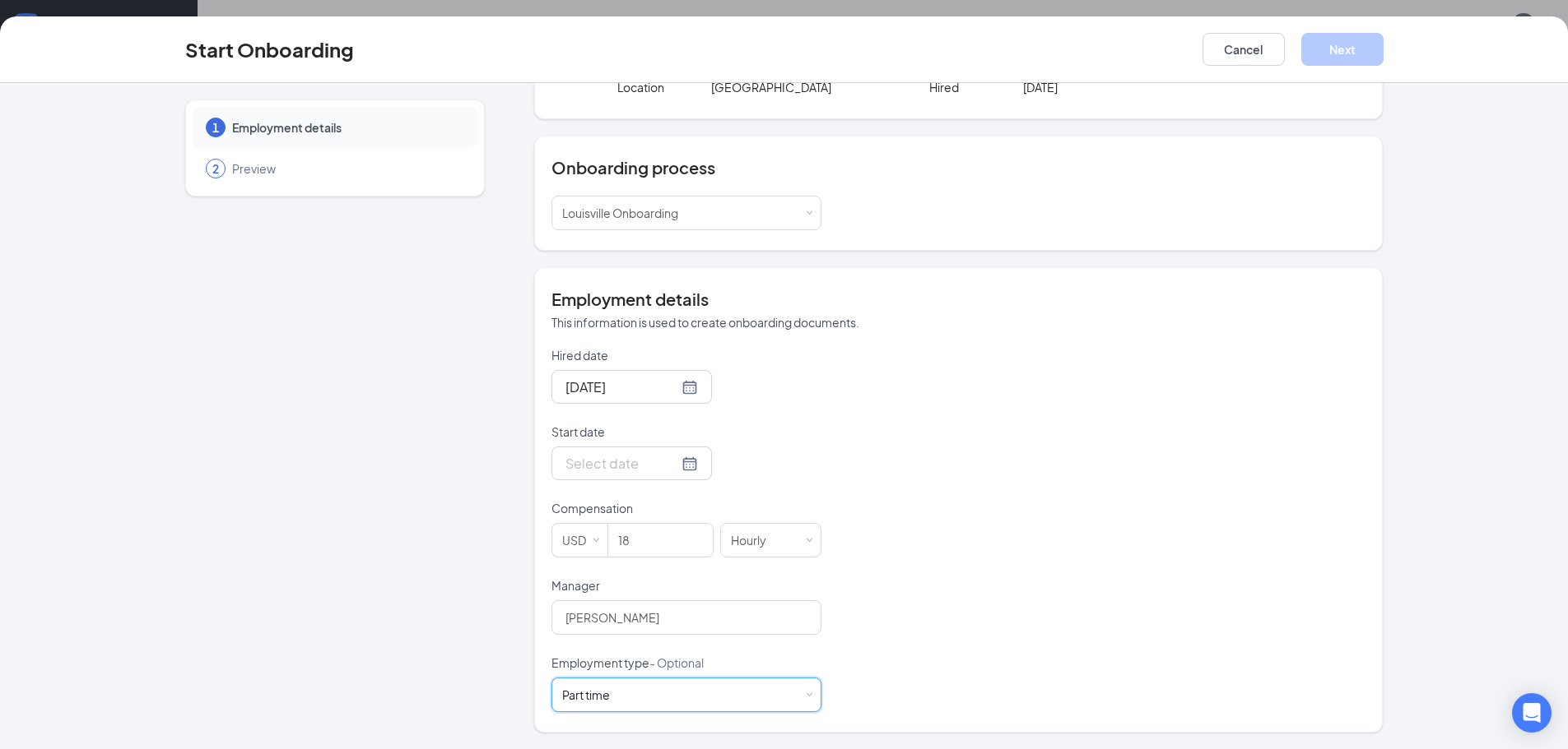
click at [930, 649] on div "Hired date [DATE] Start date [DATE] Su Mo Tu We Th Fr Sa 31 1 2 3 4 5 6 7 8 9 1…" at bounding box center [958, 530] width 814 height 366
click at [669, 467] on div at bounding box center [631, 463] width 132 height 21
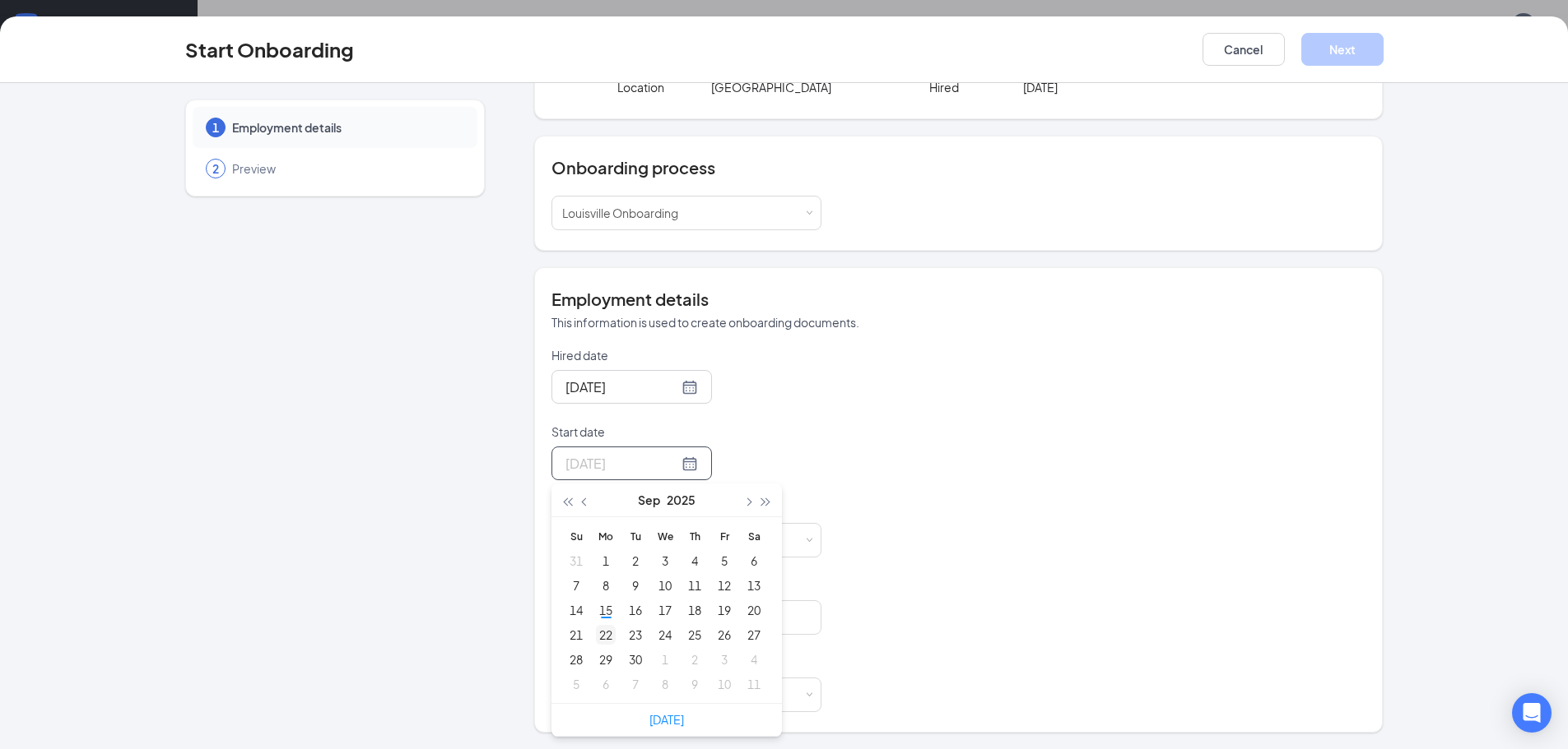
type input "[DATE]"
click at [599, 640] on div "22" at bounding box center [605, 635] width 20 height 20
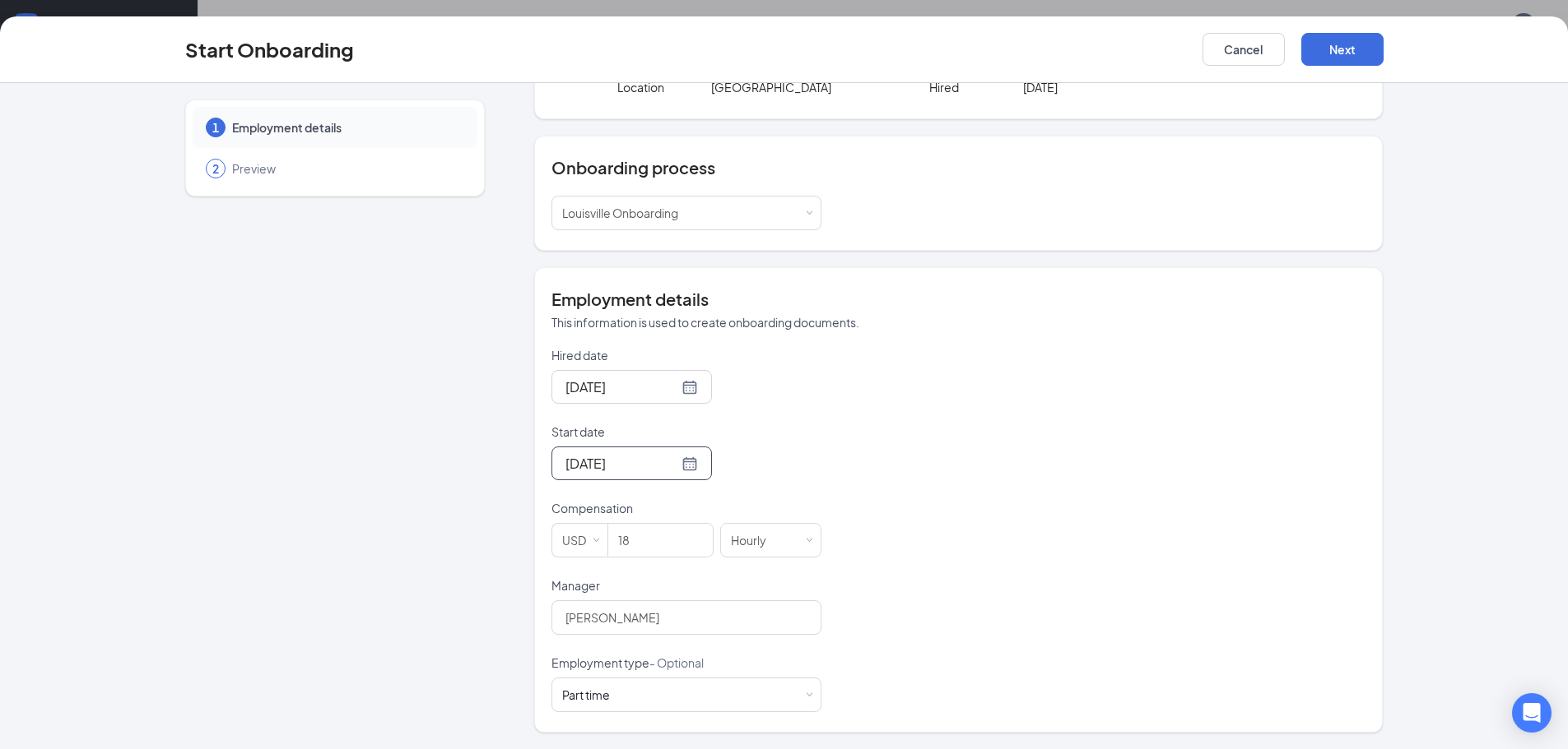
click at [888, 485] on div "Hired date [DATE] Start date [DATE] [DATE] Su Mo Tu We Th Fr Sa 31 1 2 3 4 5 6 …" at bounding box center [958, 530] width 814 height 366
click at [1326, 52] on button "Next" at bounding box center [1342, 49] width 83 height 33
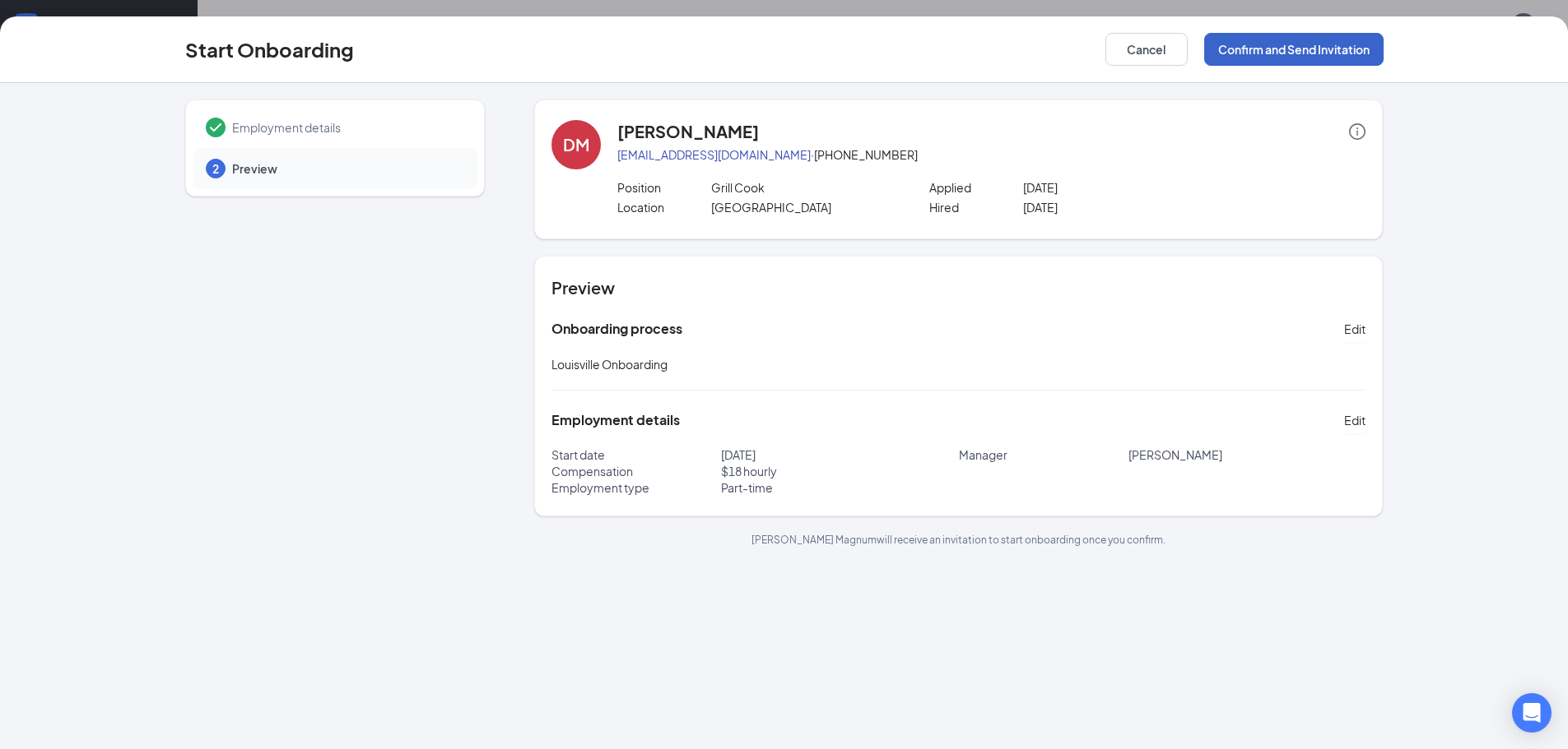
click at [1282, 51] on button "Confirm and Send Invitation" at bounding box center [1293, 49] width 179 height 33
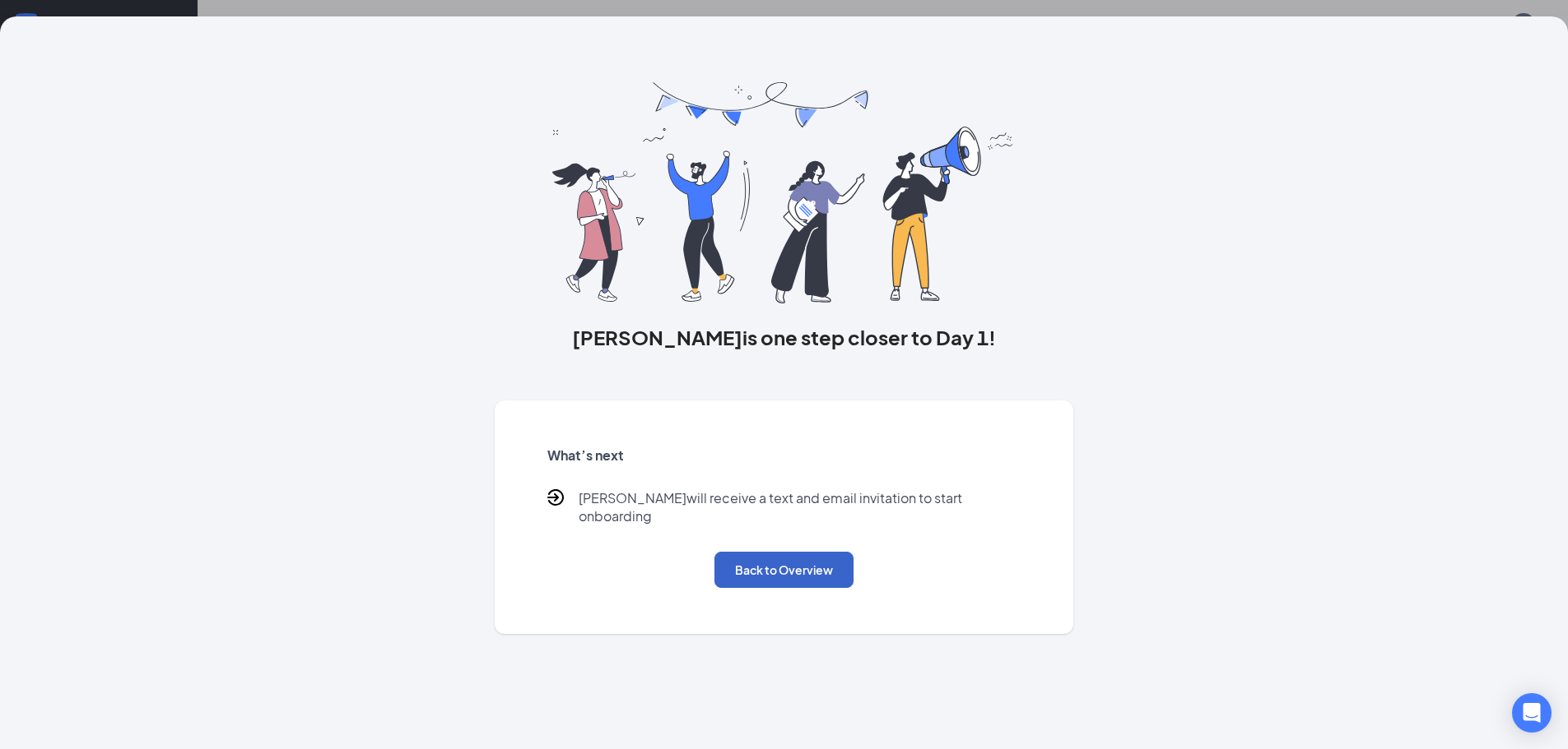
click at [808, 556] on button "Back to Overview" at bounding box center [784, 570] width 139 height 37
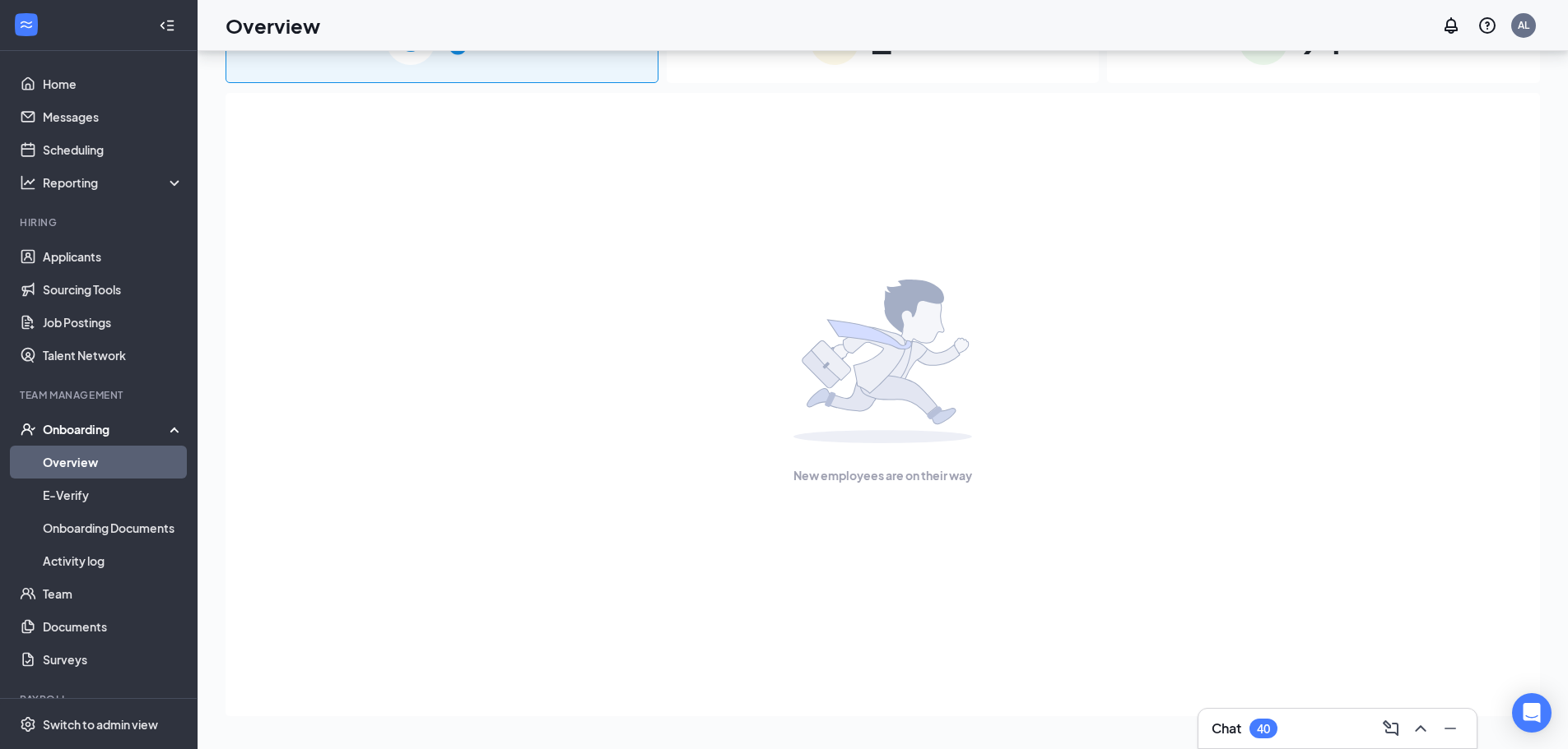
click at [105, 467] on link "Overview" at bounding box center [113, 462] width 141 height 33
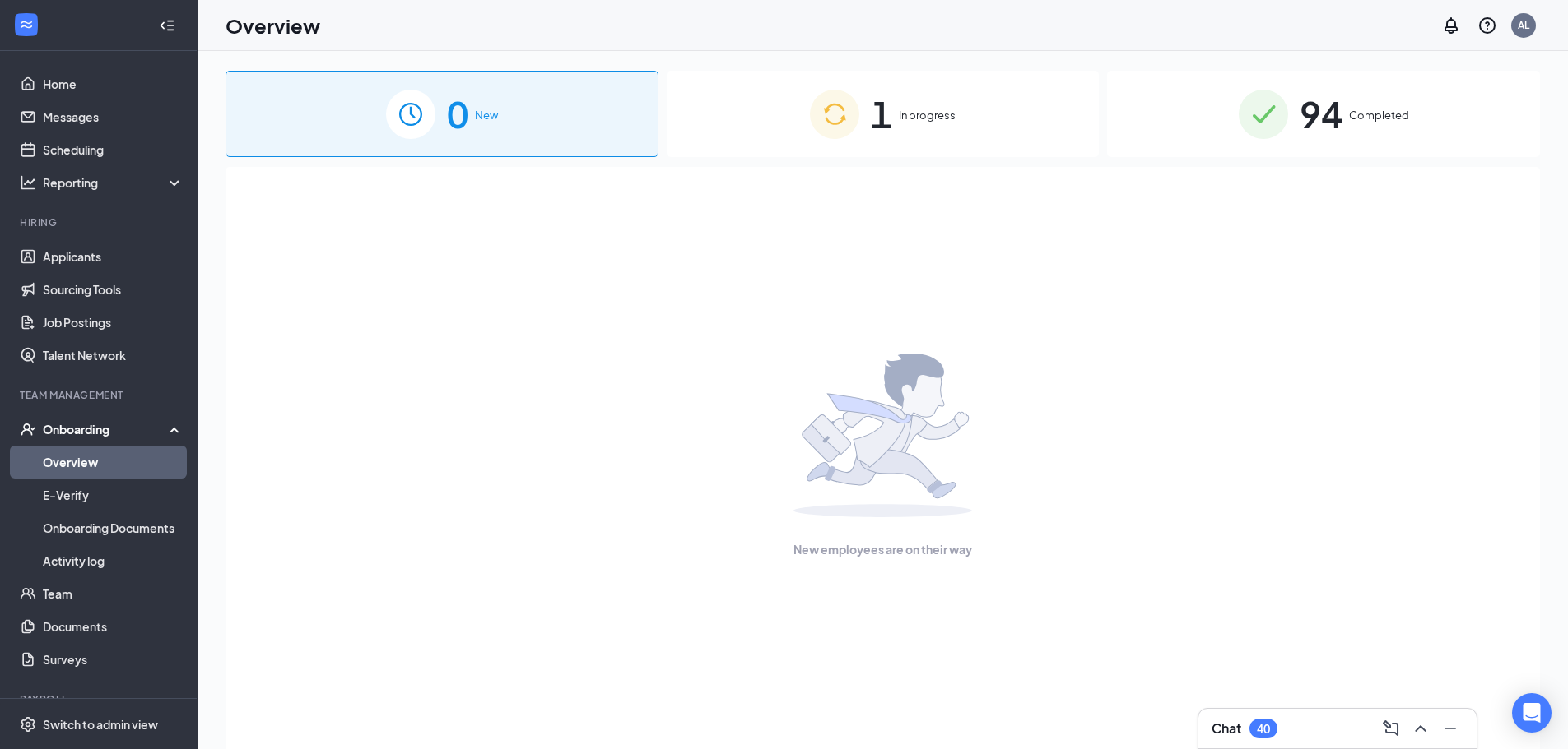
click at [916, 138] on div "1 In progress" at bounding box center [883, 113] width 433 height 86
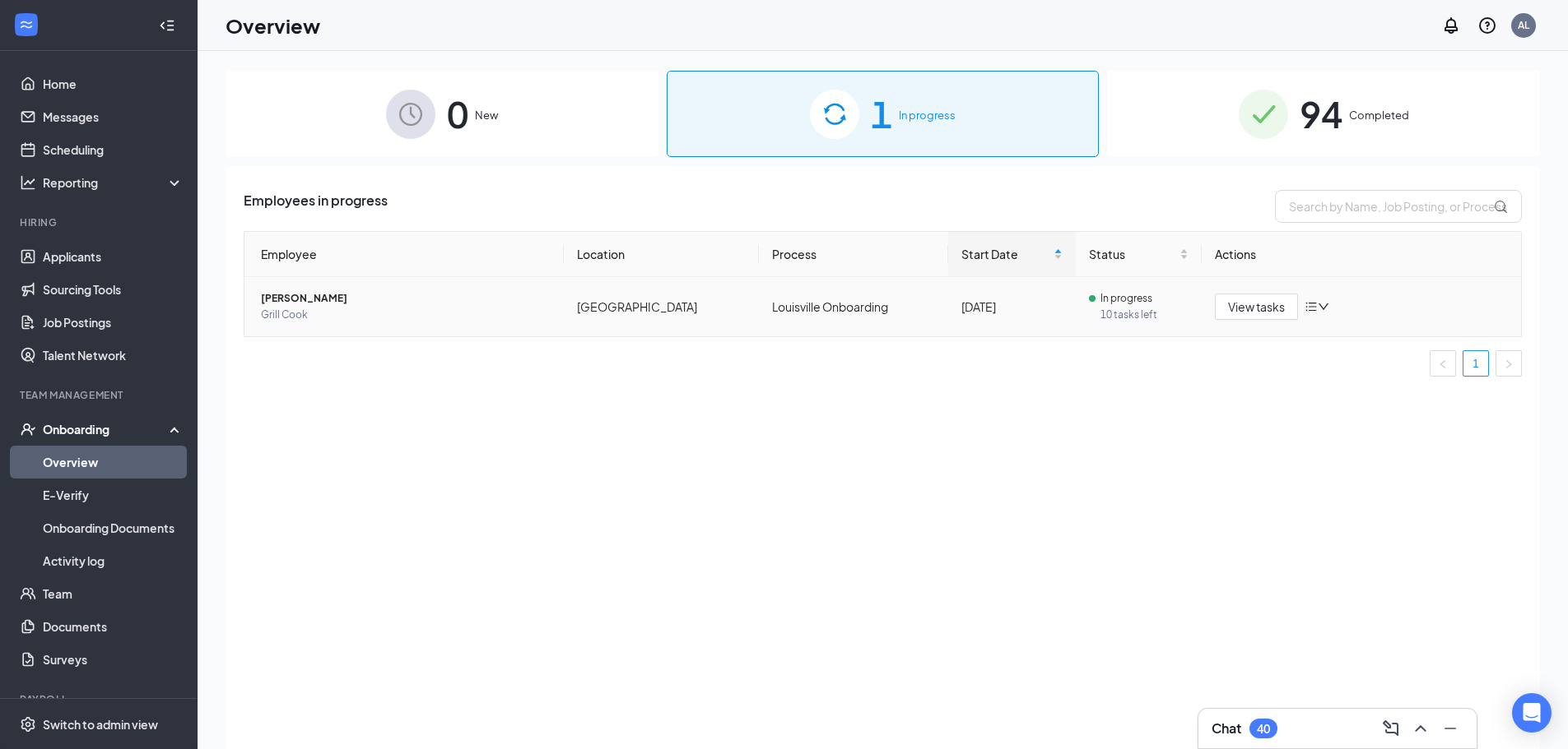
click at [402, 307] on span "Grill Cook" at bounding box center [405, 315] width 290 height 17
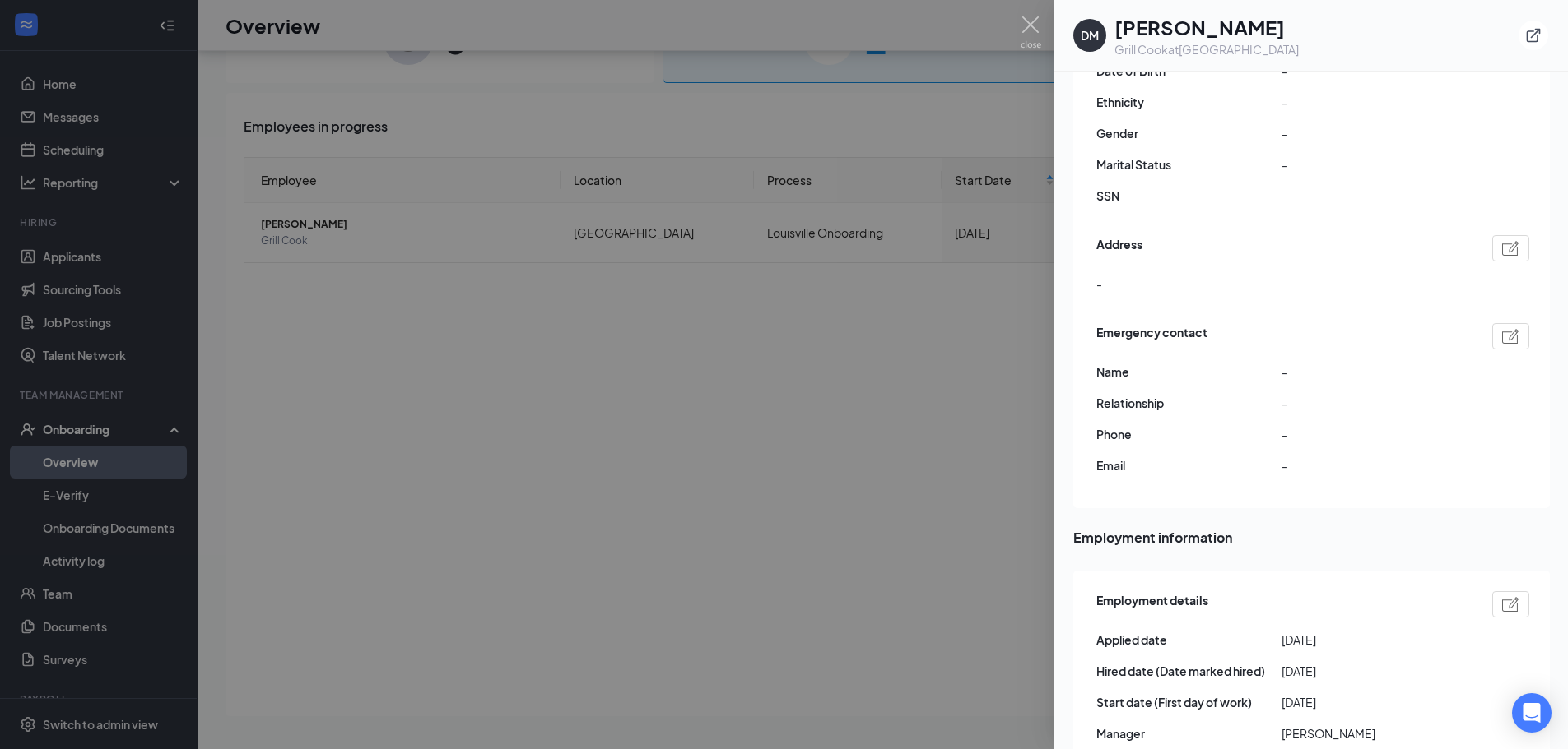
scroll to position [52, 0]
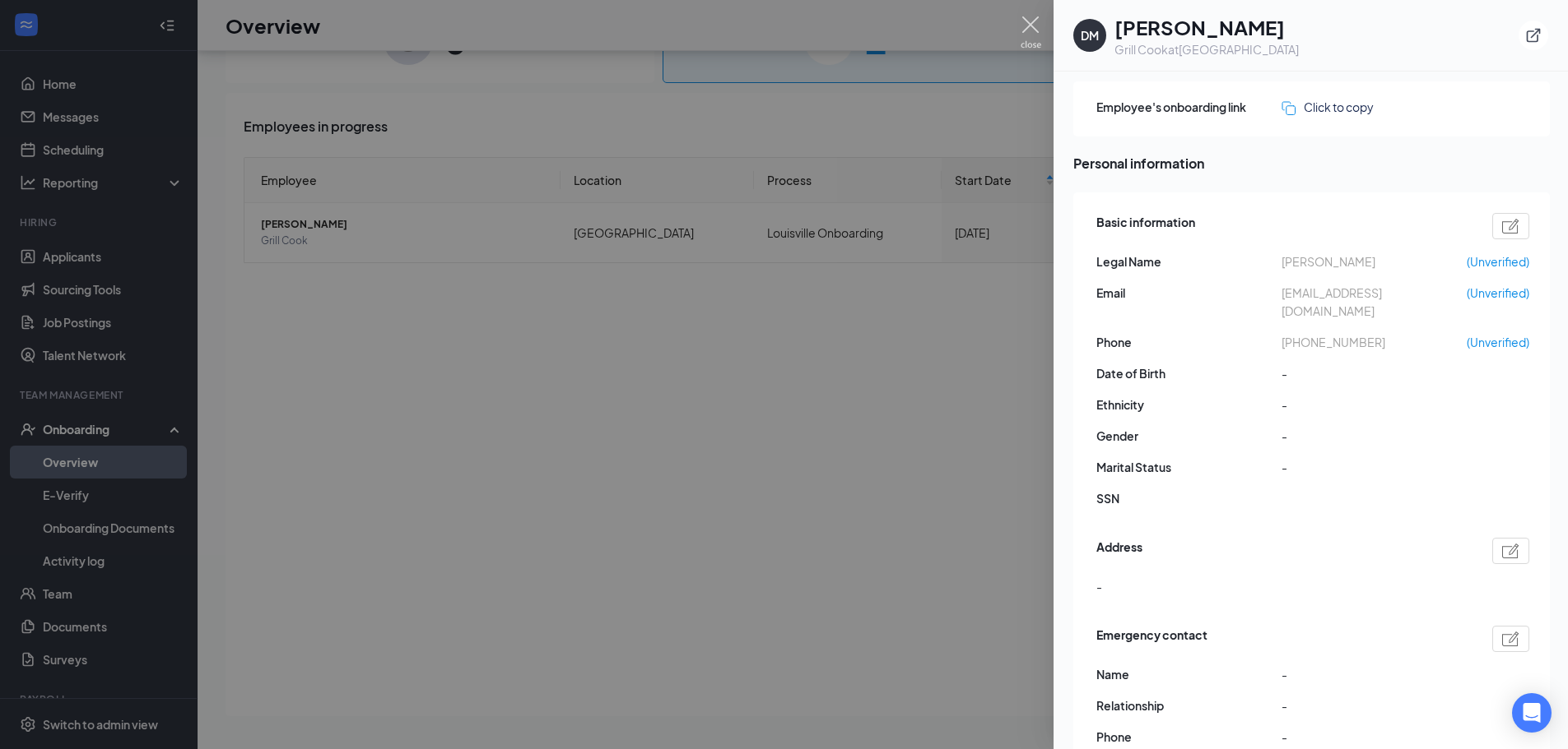
click at [1026, 26] on img at bounding box center [1031, 33] width 21 height 32
